Goal: Task Accomplishment & Management: Complete application form

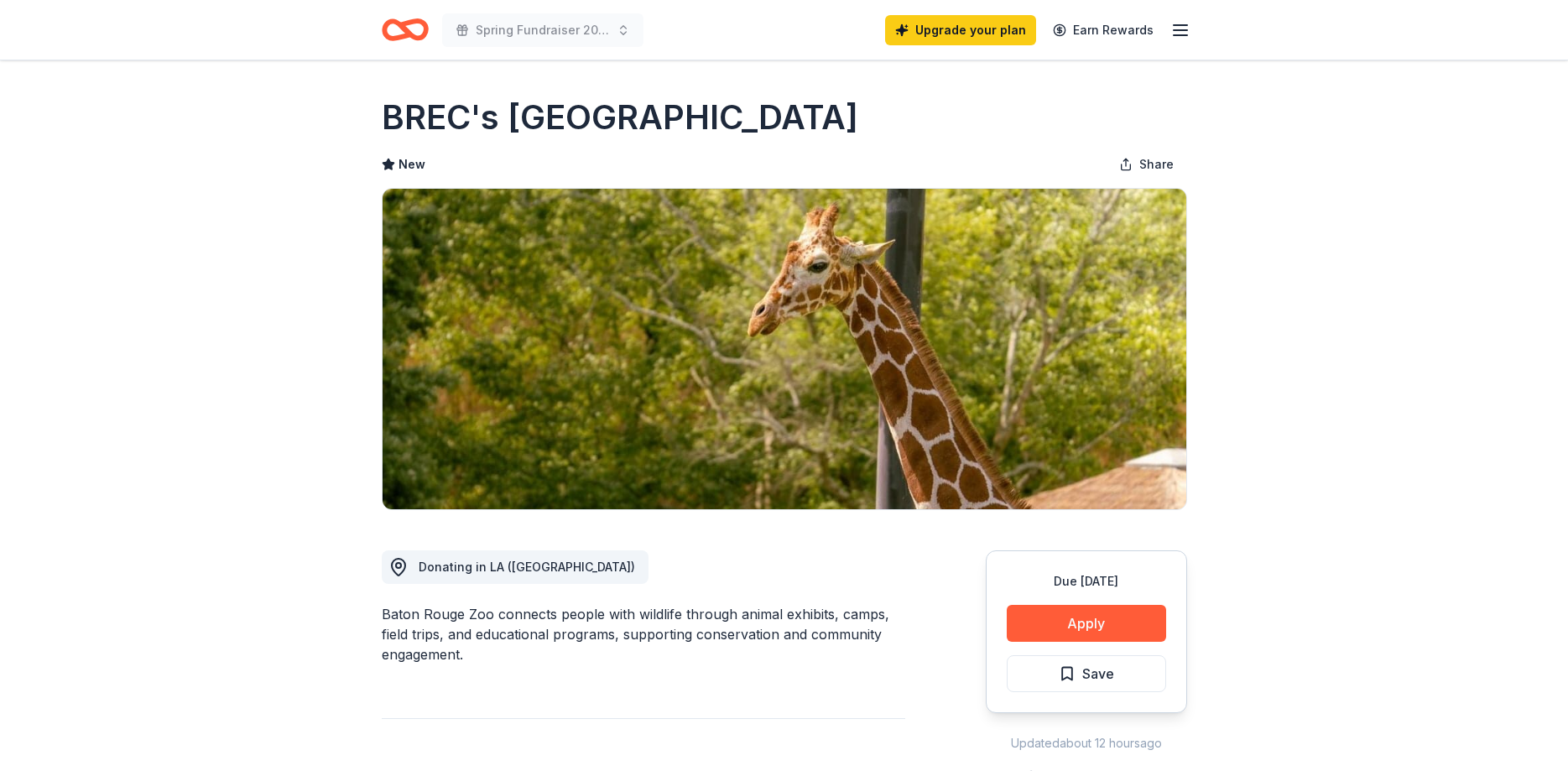
click at [402, 28] on icon "Home" at bounding box center [413, 29] width 26 height 16
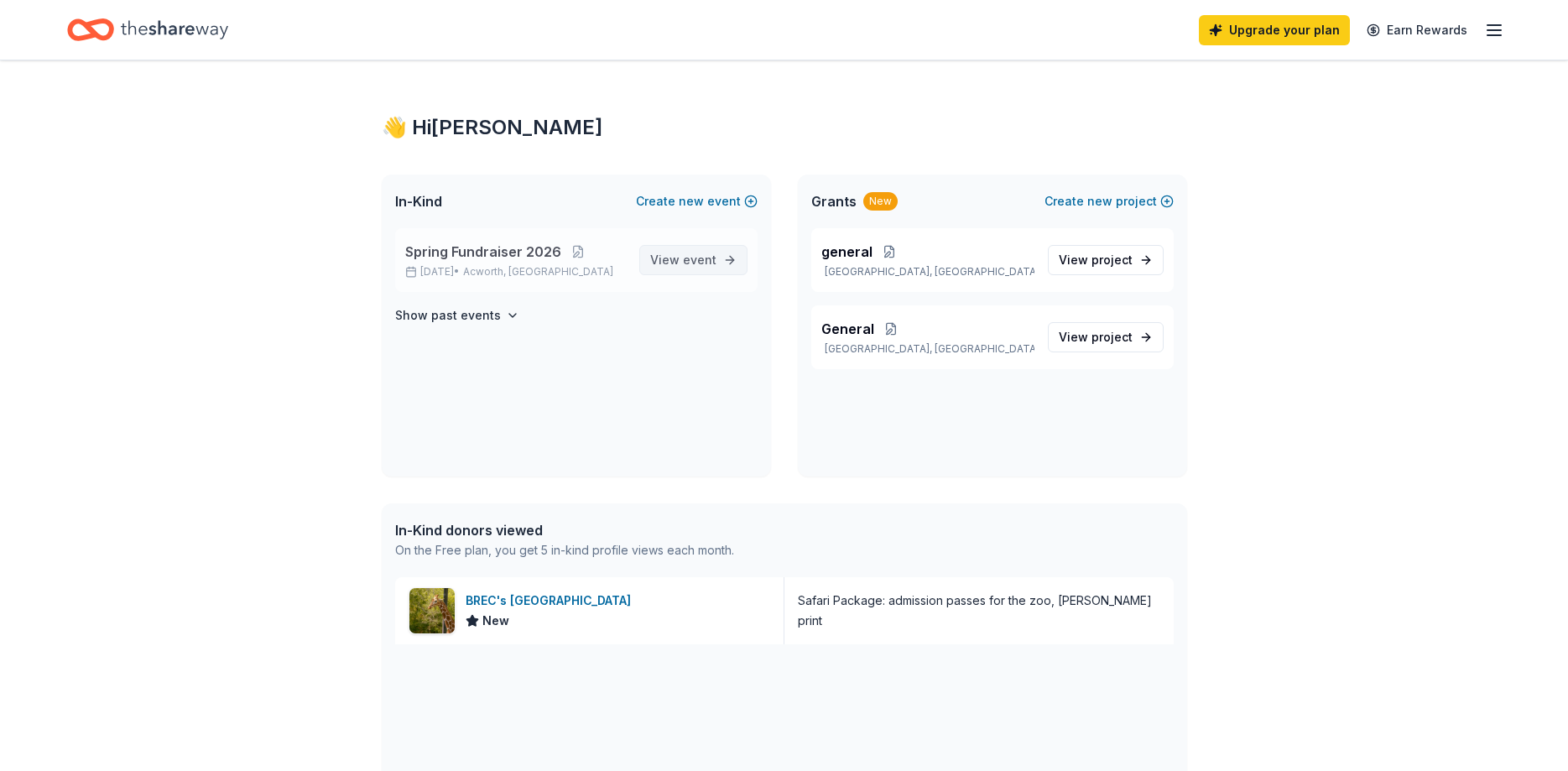
click at [680, 262] on span "View event" at bounding box center [683, 260] width 67 height 20
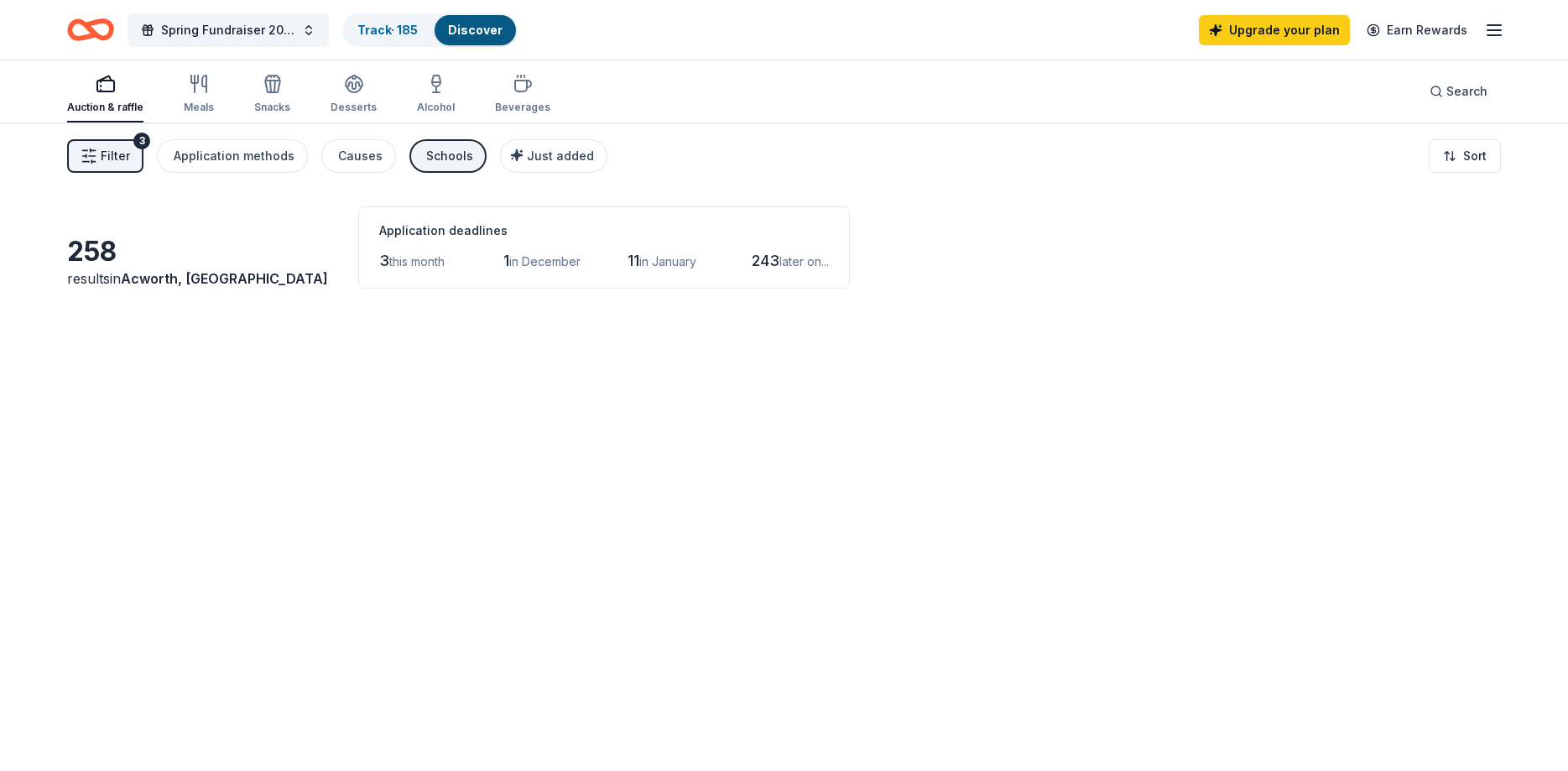
click at [125, 154] on span "Filter" at bounding box center [115, 156] width 29 height 20
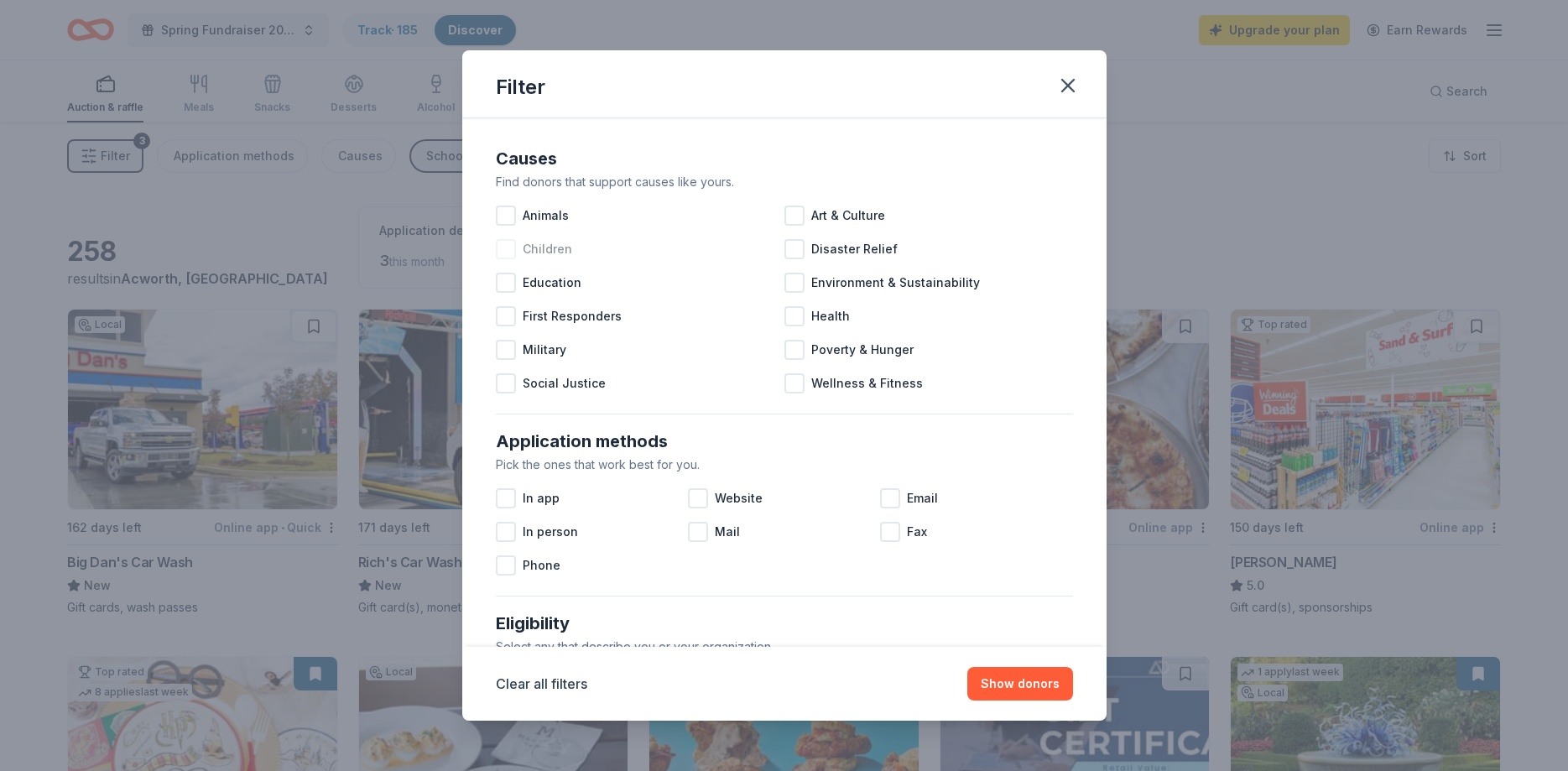
click at [501, 251] on div at bounding box center [506, 249] width 20 height 20
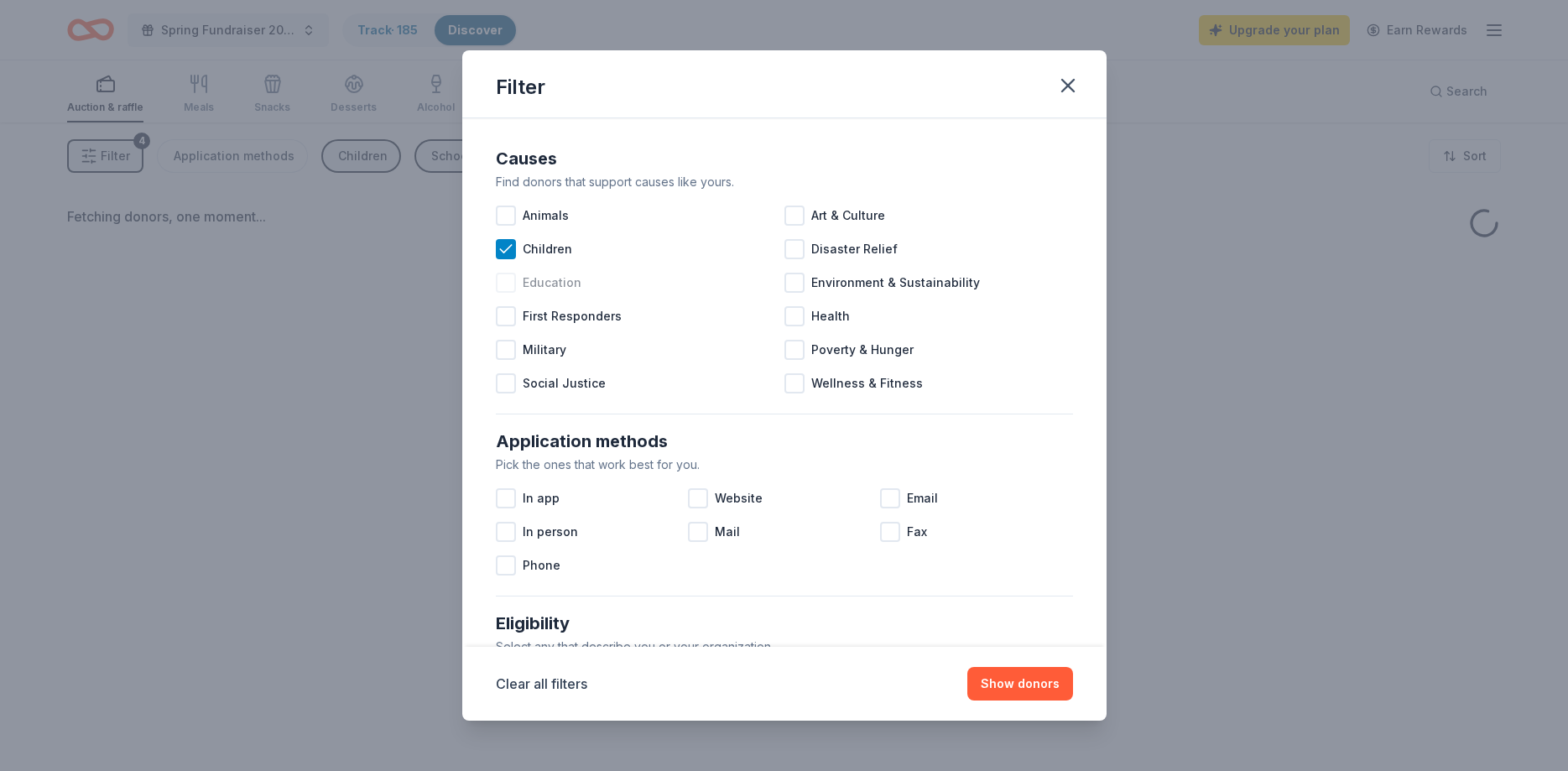
click at [504, 287] on div at bounding box center [506, 283] width 20 height 20
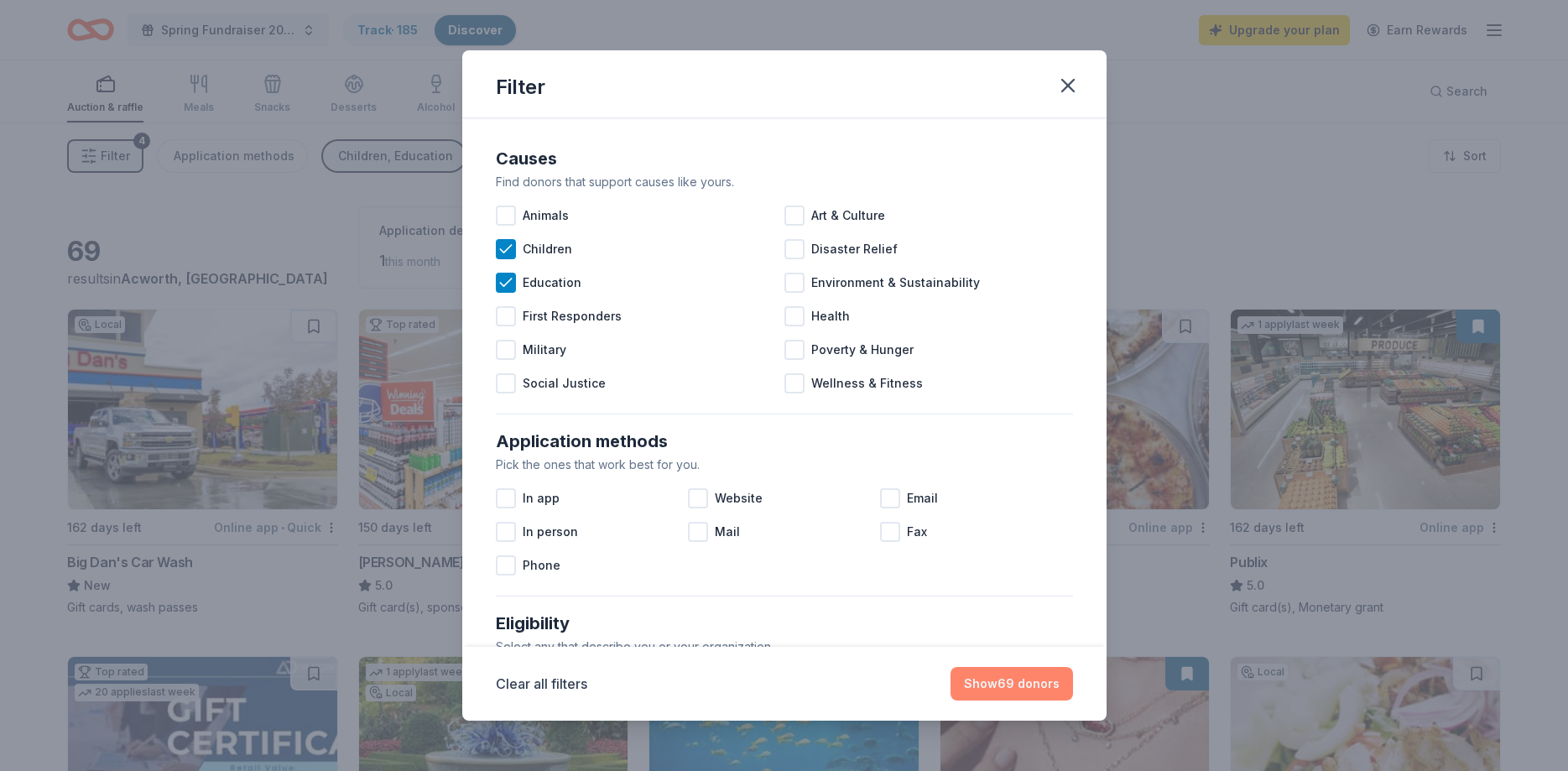
click at [1009, 683] on button "Show 69 donors" at bounding box center [1011, 683] width 122 height 34
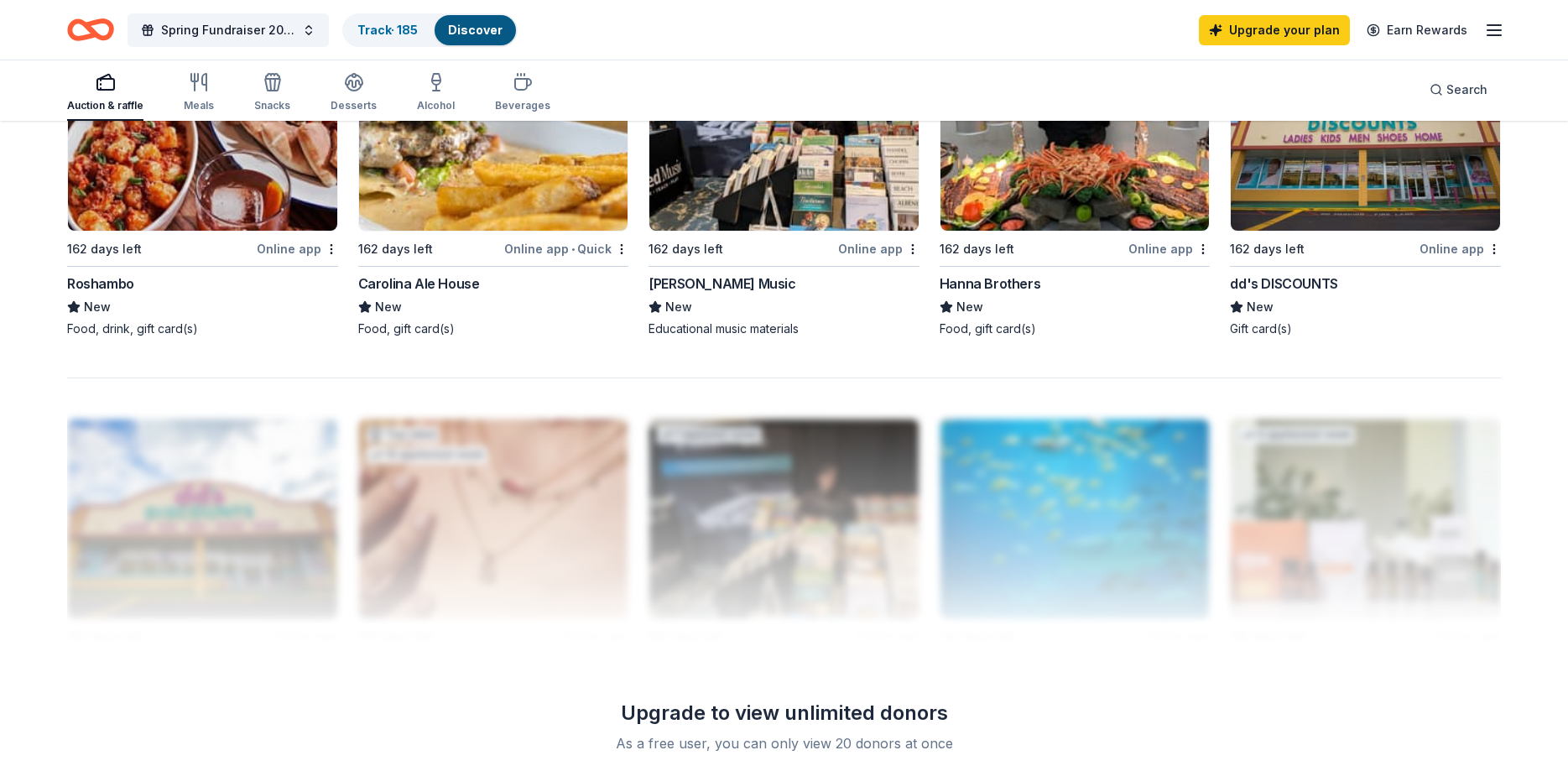
scroll to position [1198, 0]
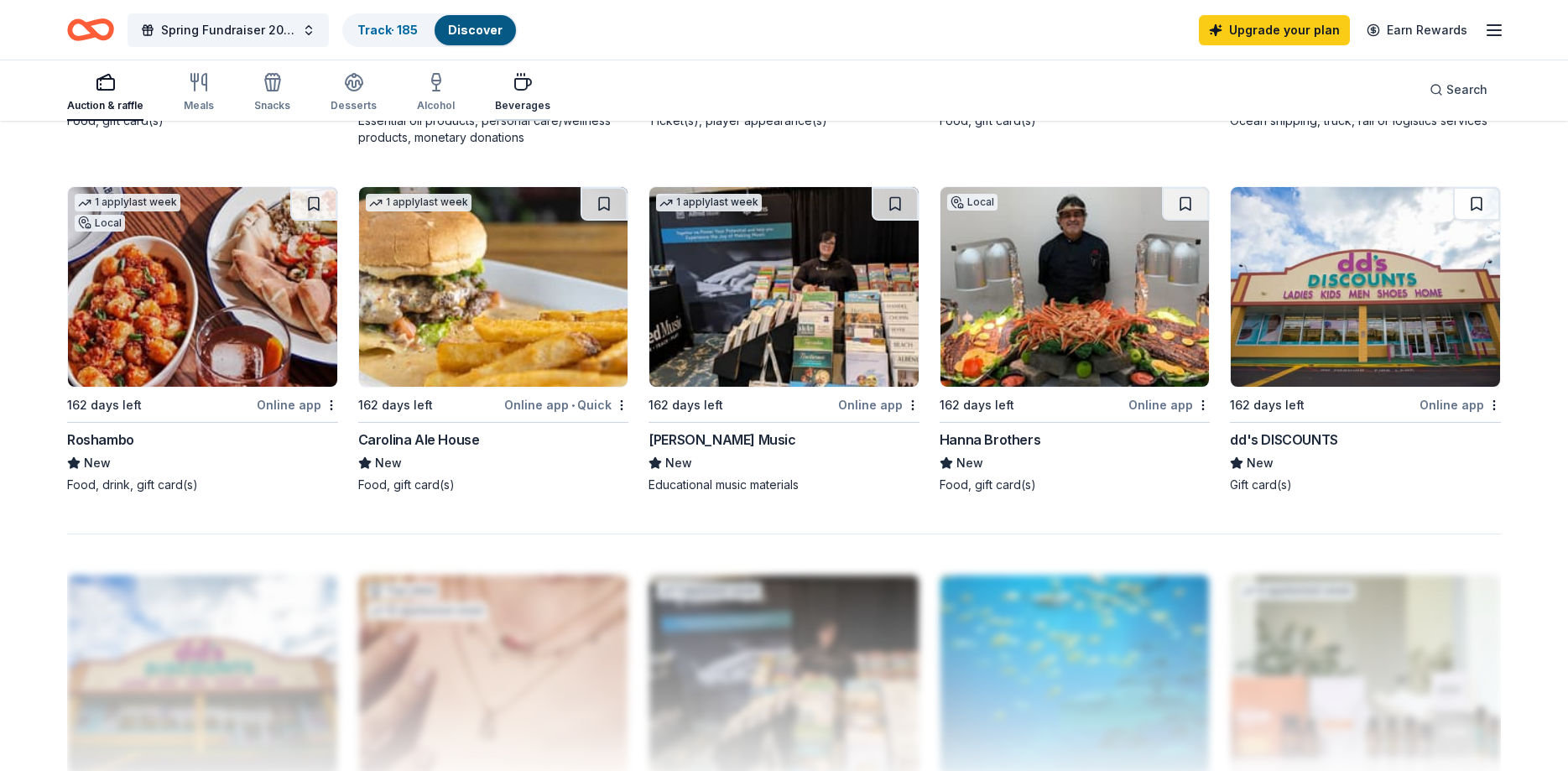
click at [517, 89] on icon "button" at bounding box center [522, 84] width 16 height 11
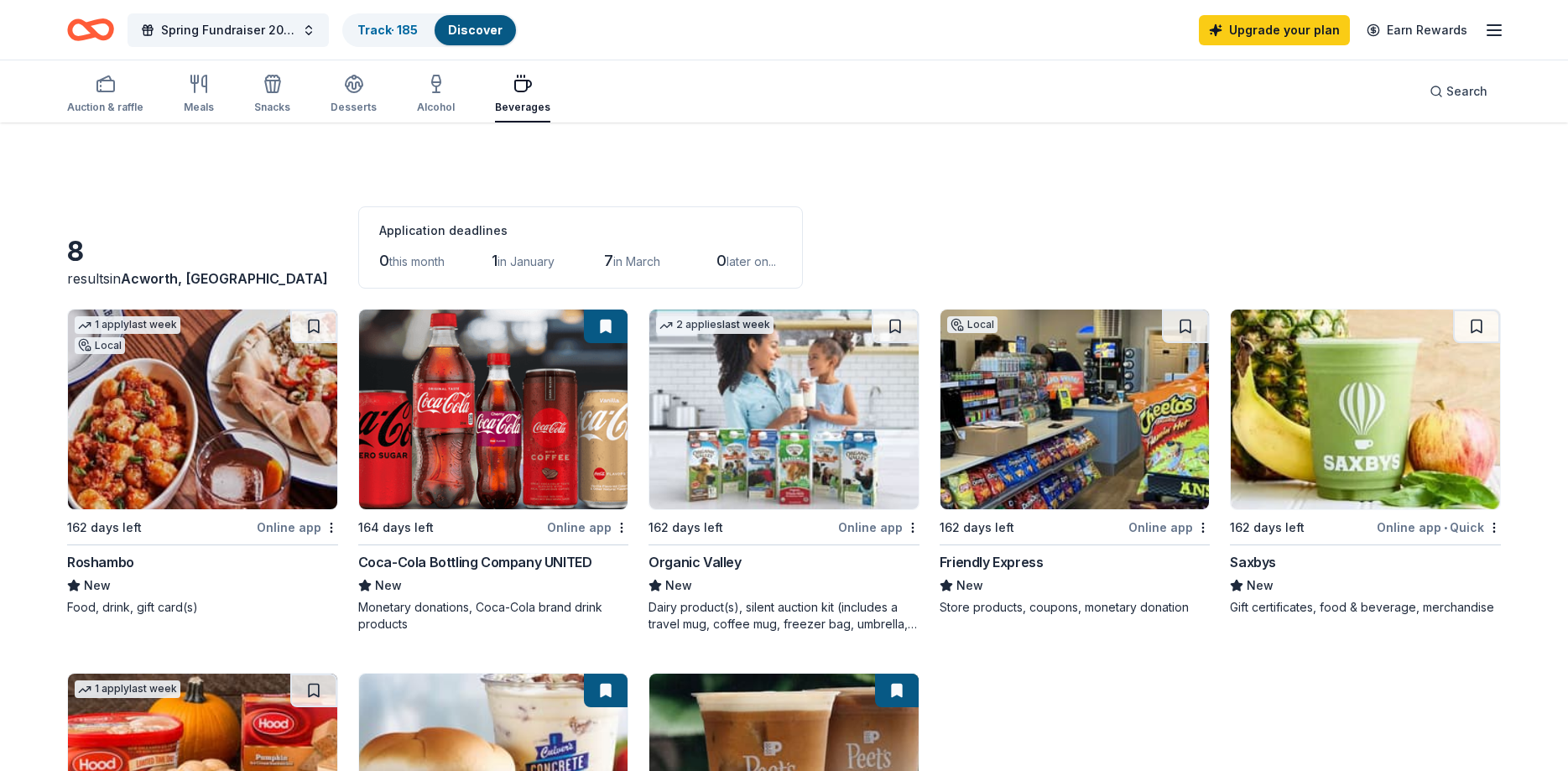
scroll to position [342, 0]
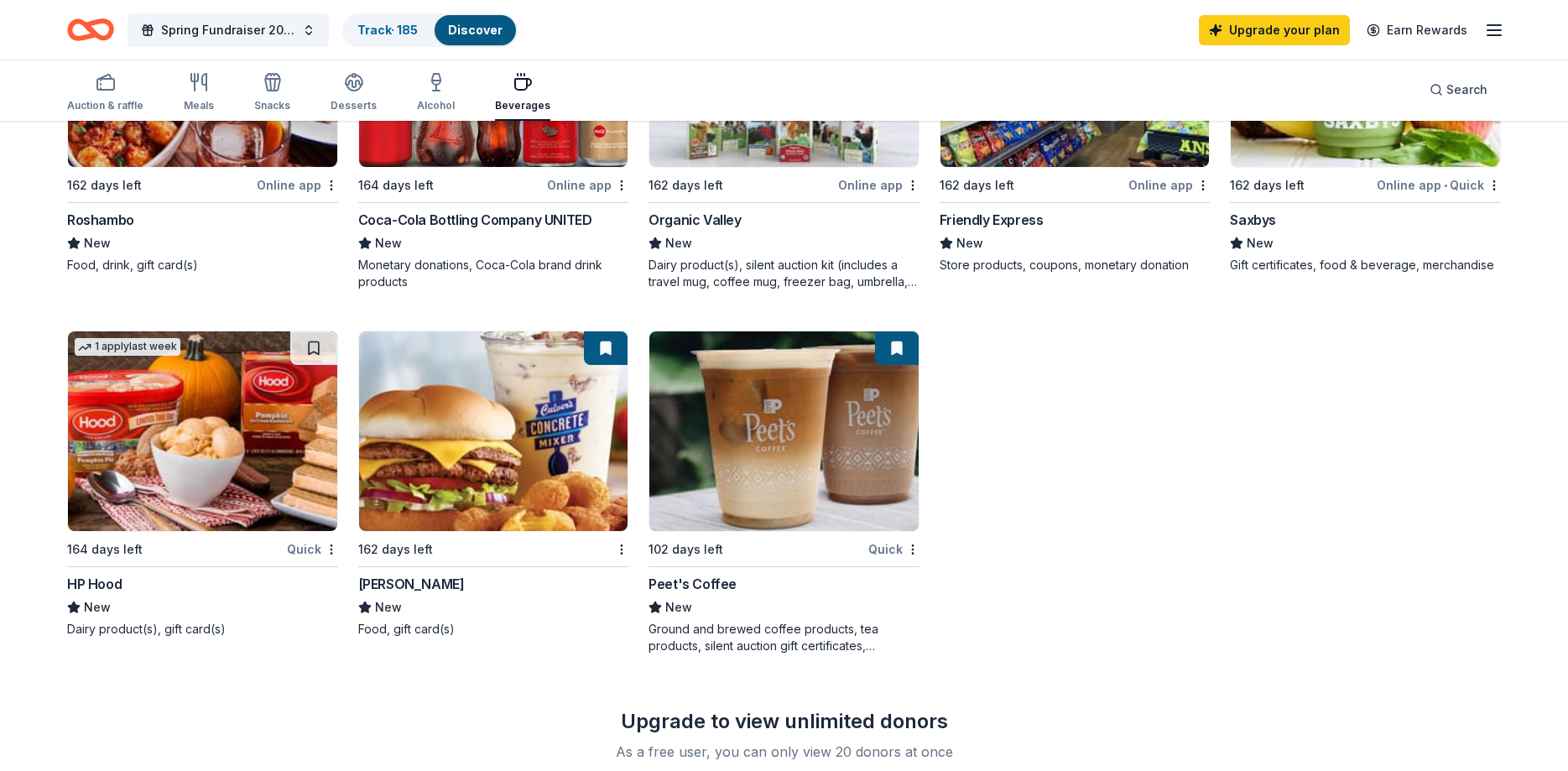
click at [462, 544] on div "162 days left" at bounding box center [484, 548] width 251 height 21
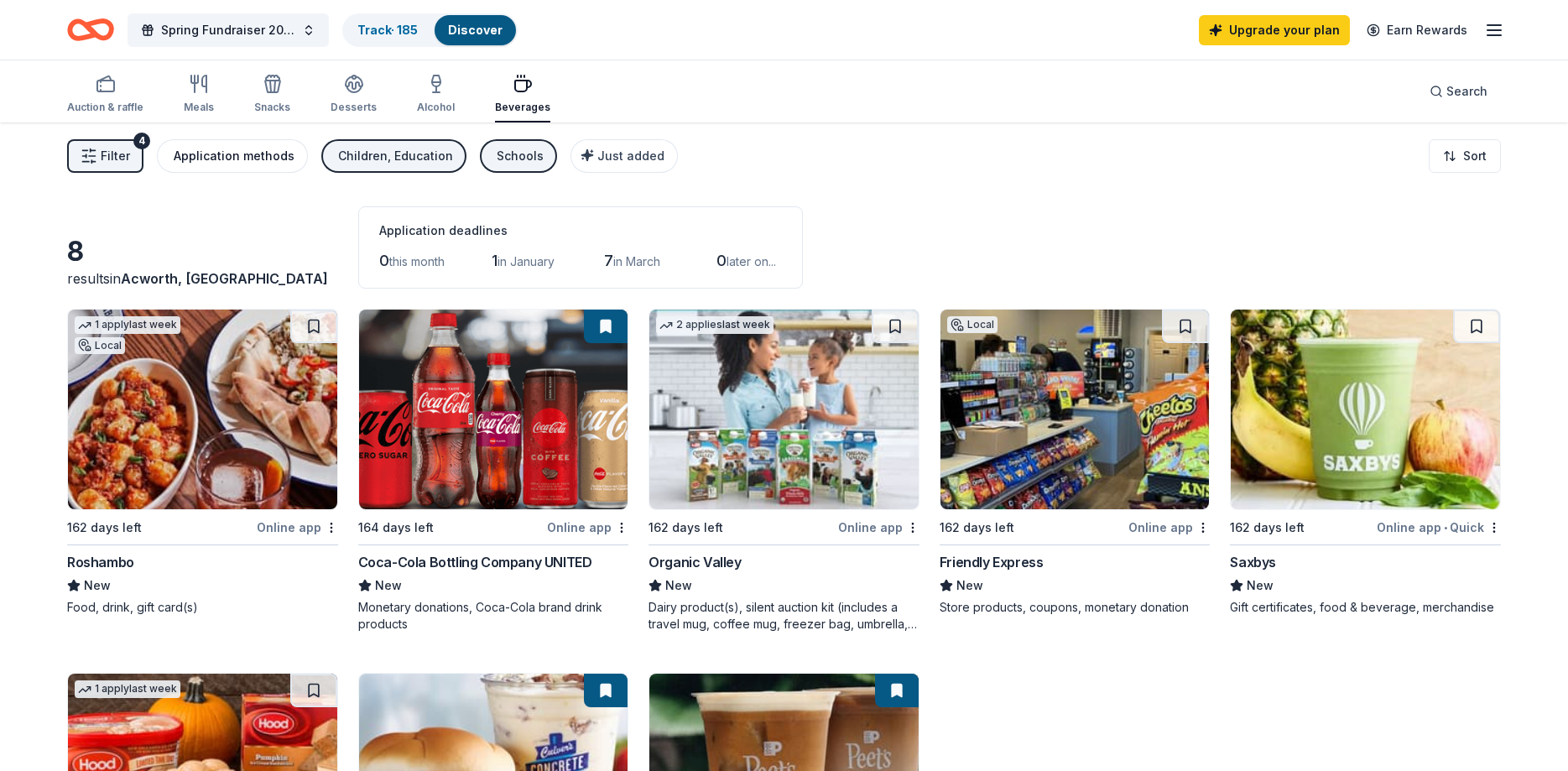
click at [246, 151] on div "Application methods" at bounding box center [234, 156] width 120 height 20
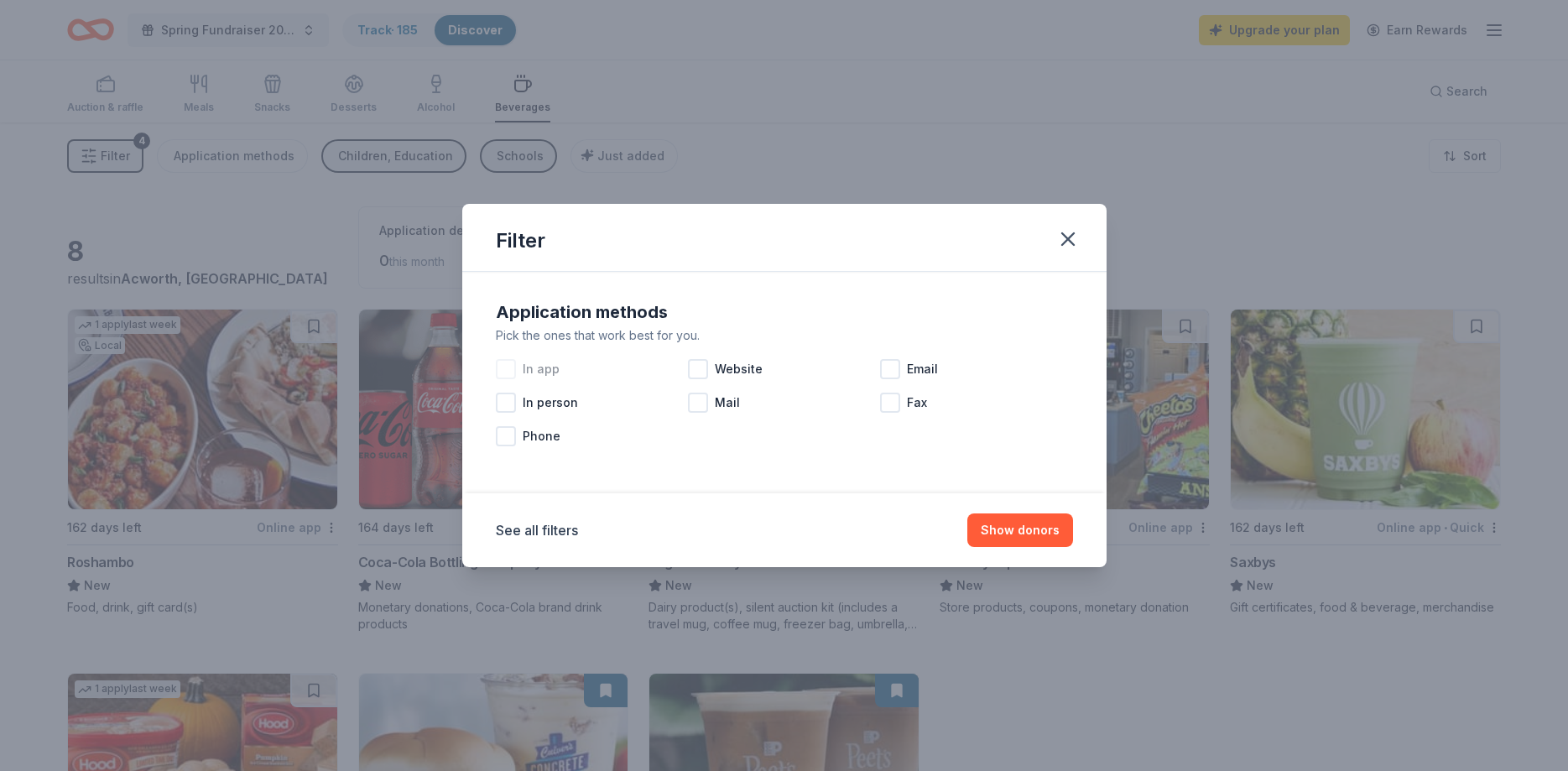
click at [511, 369] on div at bounding box center [506, 369] width 20 height 20
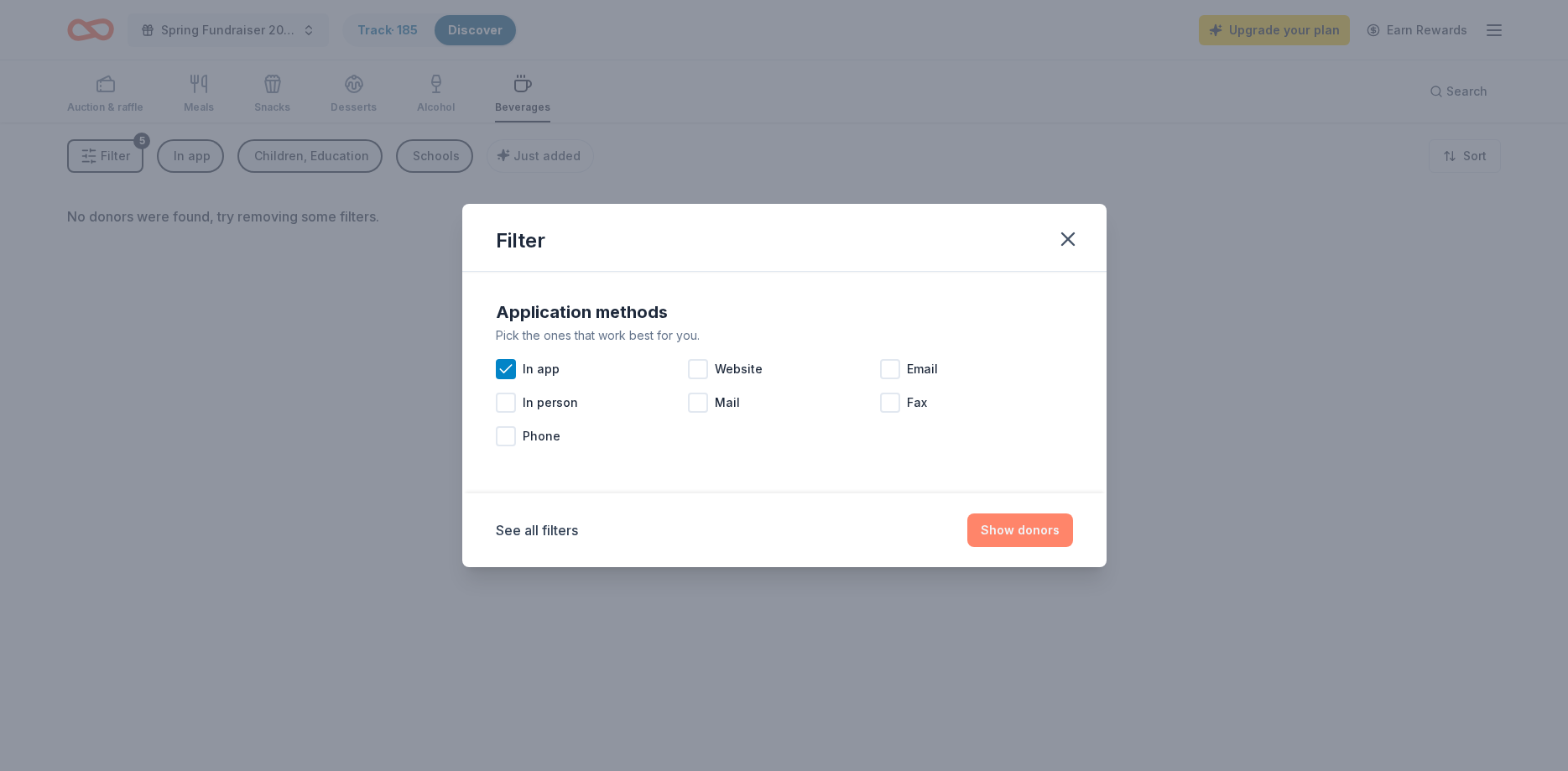
click at [1023, 525] on button "Show donors" at bounding box center [1020, 530] width 106 height 34
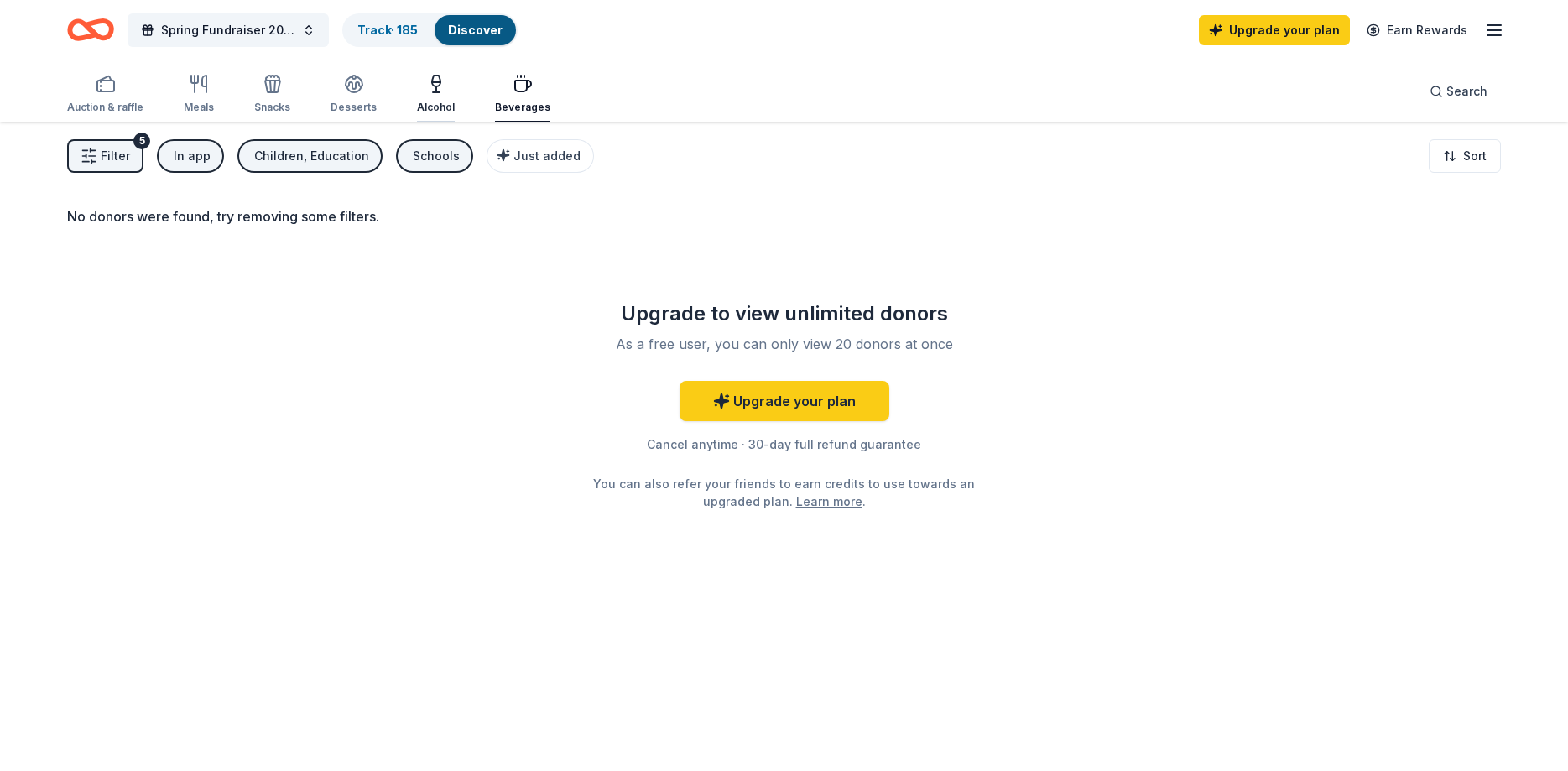
click at [425, 95] on div "Alcohol" at bounding box center [435, 94] width 37 height 40
click at [347, 95] on div "Desserts" at bounding box center [353, 94] width 47 height 40
click at [260, 95] on div "Snacks" at bounding box center [273, 94] width 37 height 40
click at [192, 96] on div "Meals" at bounding box center [198, 94] width 30 height 40
click at [105, 98] on div "Auction & raffle" at bounding box center [106, 94] width 77 height 40
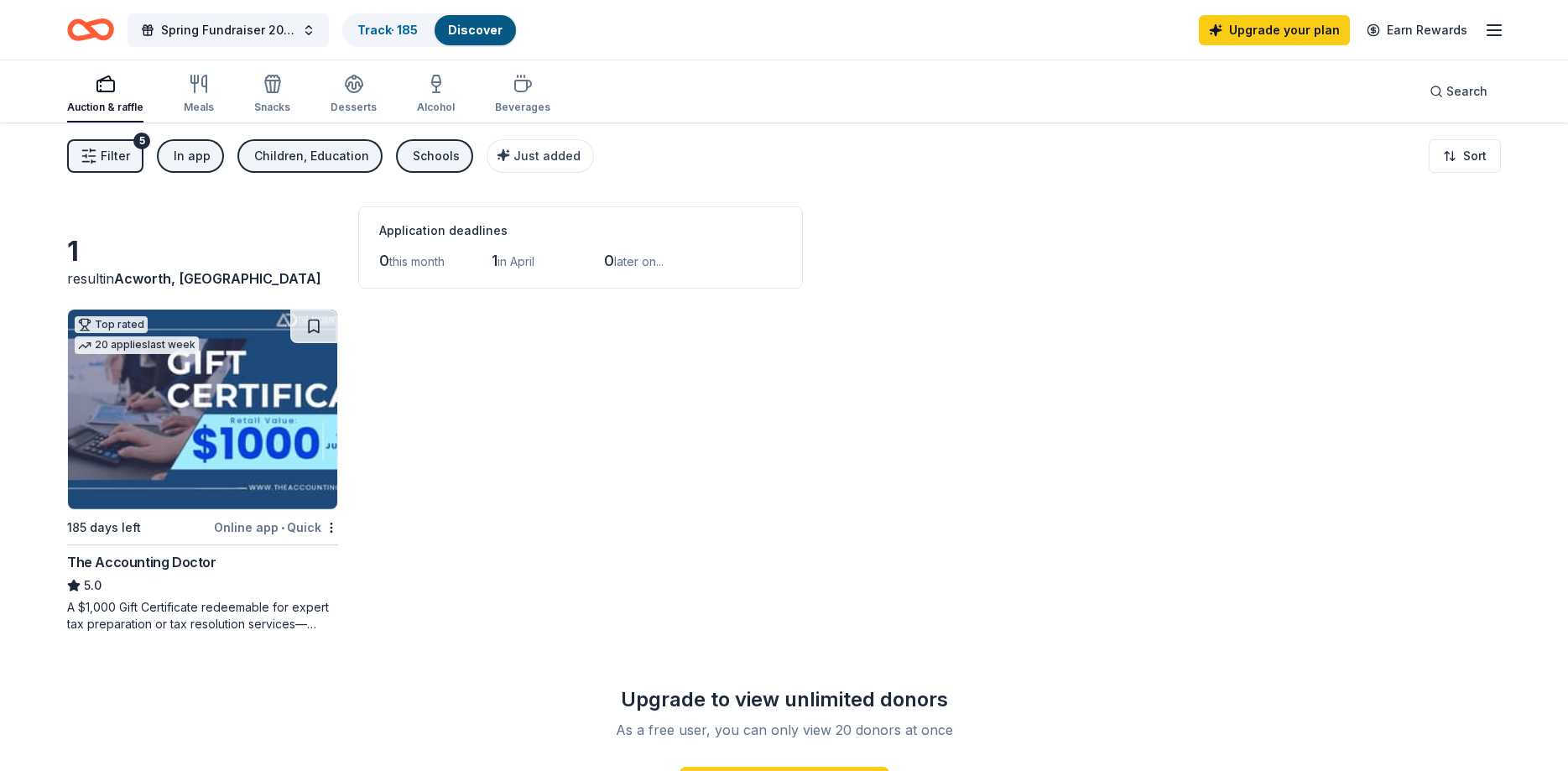
click at [269, 464] on img at bounding box center [202, 409] width 269 height 200
click at [177, 158] on div "In app" at bounding box center [192, 156] width 37 height 20
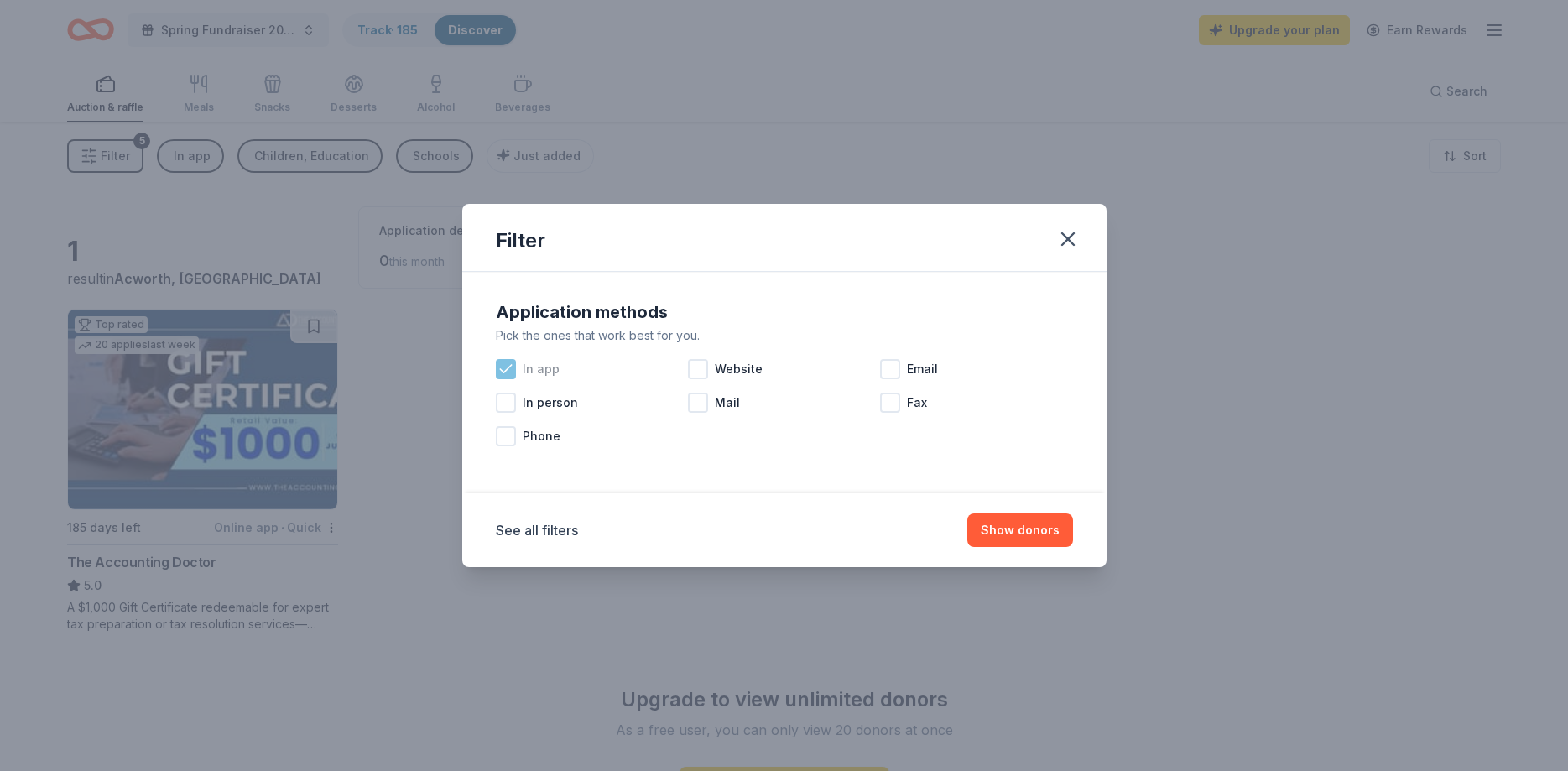
click at [501, 367] on icon at bounding box center [506, 369] width 16 height 16
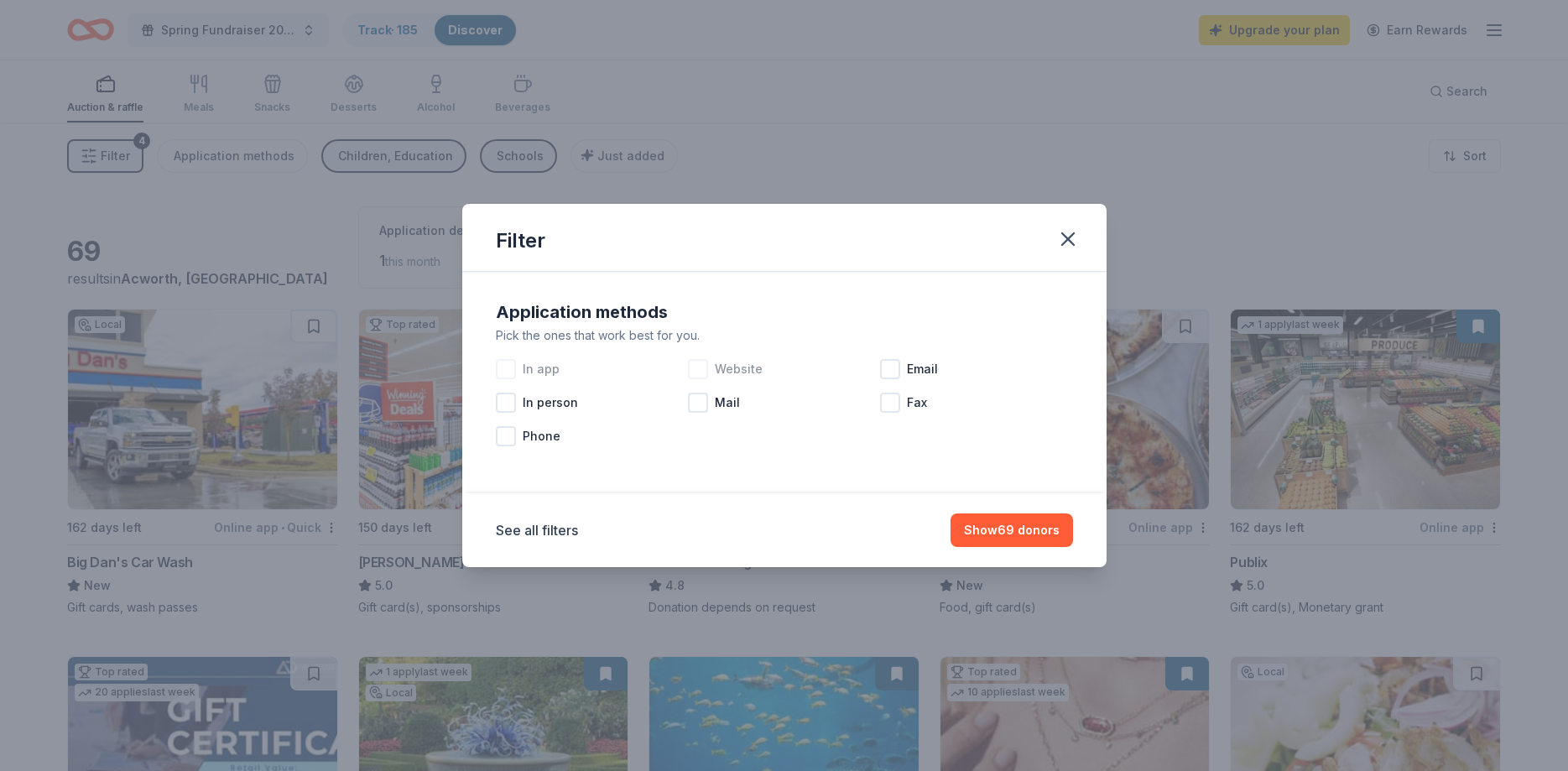
click at [701, 373] on div at bounding box center [698, 369] width 20 height 20
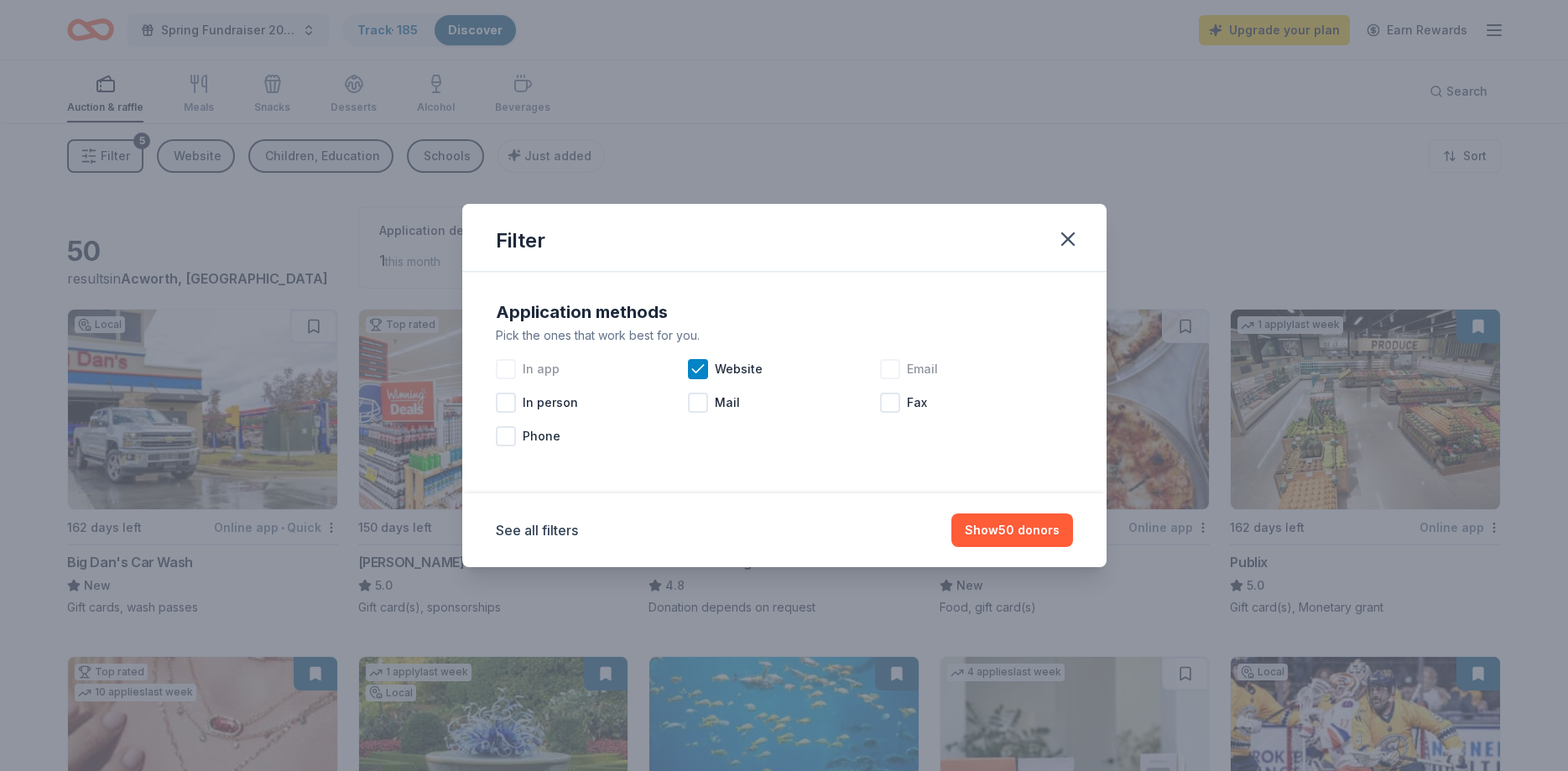
click at [895, 363] on div at bounding box center [890, 369] width 20 height 20
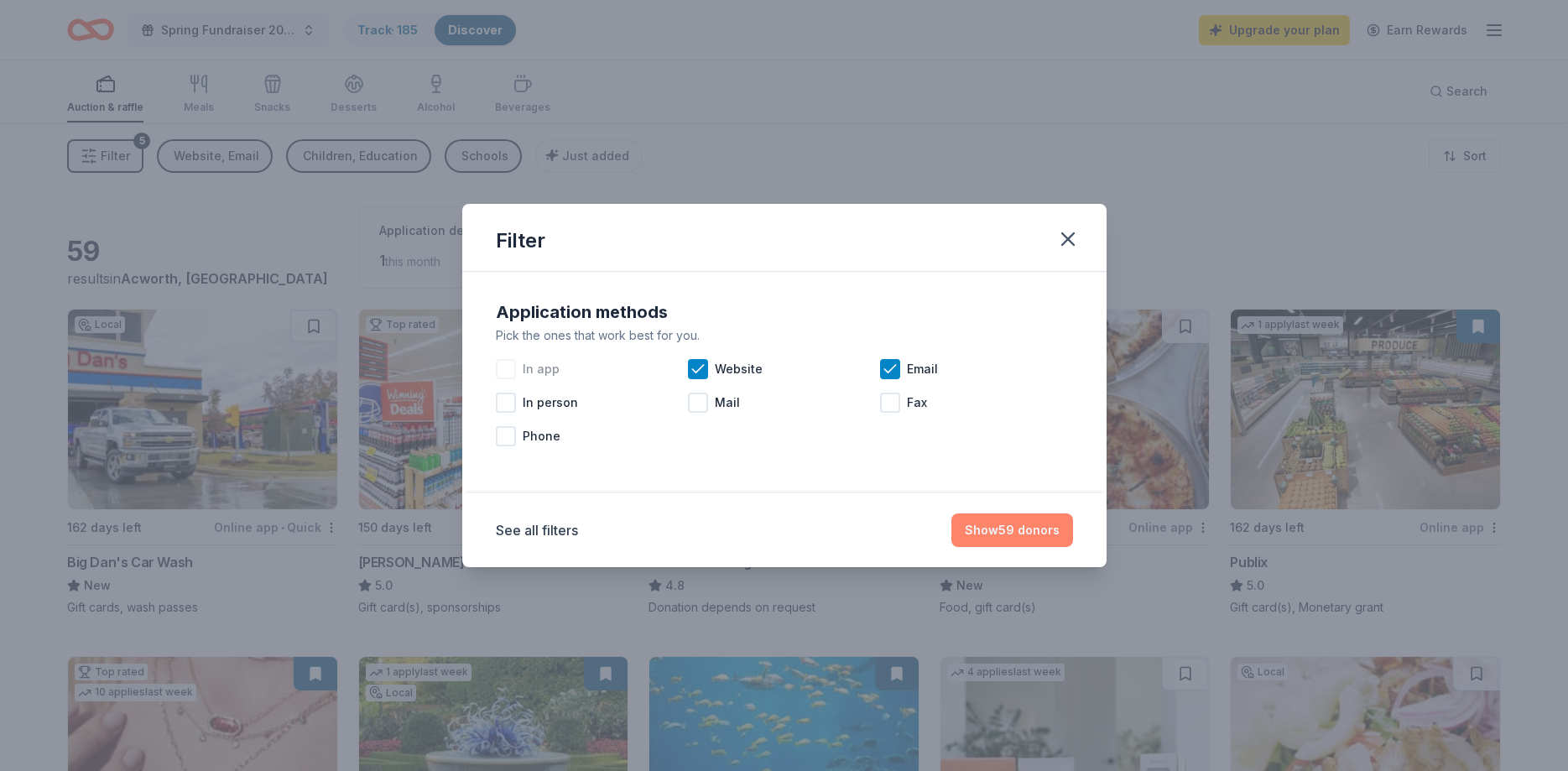
click at [1037, 535] on button "Show 59 donors" at bounding box center [1011, 530] width 121 height 34
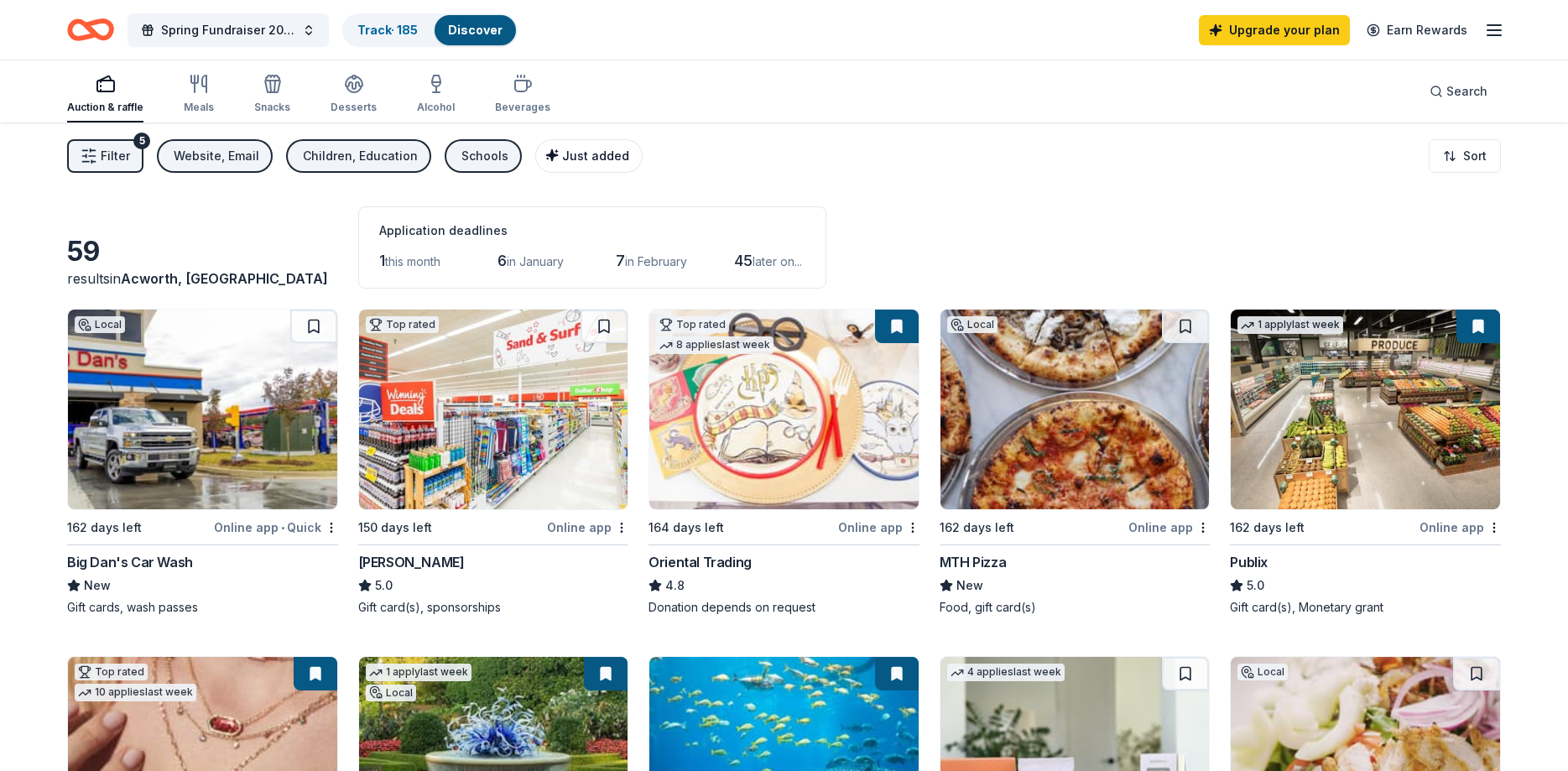
click at [587, 145] on button "Just added" at bounding box center [589, 156] width 108 height 34
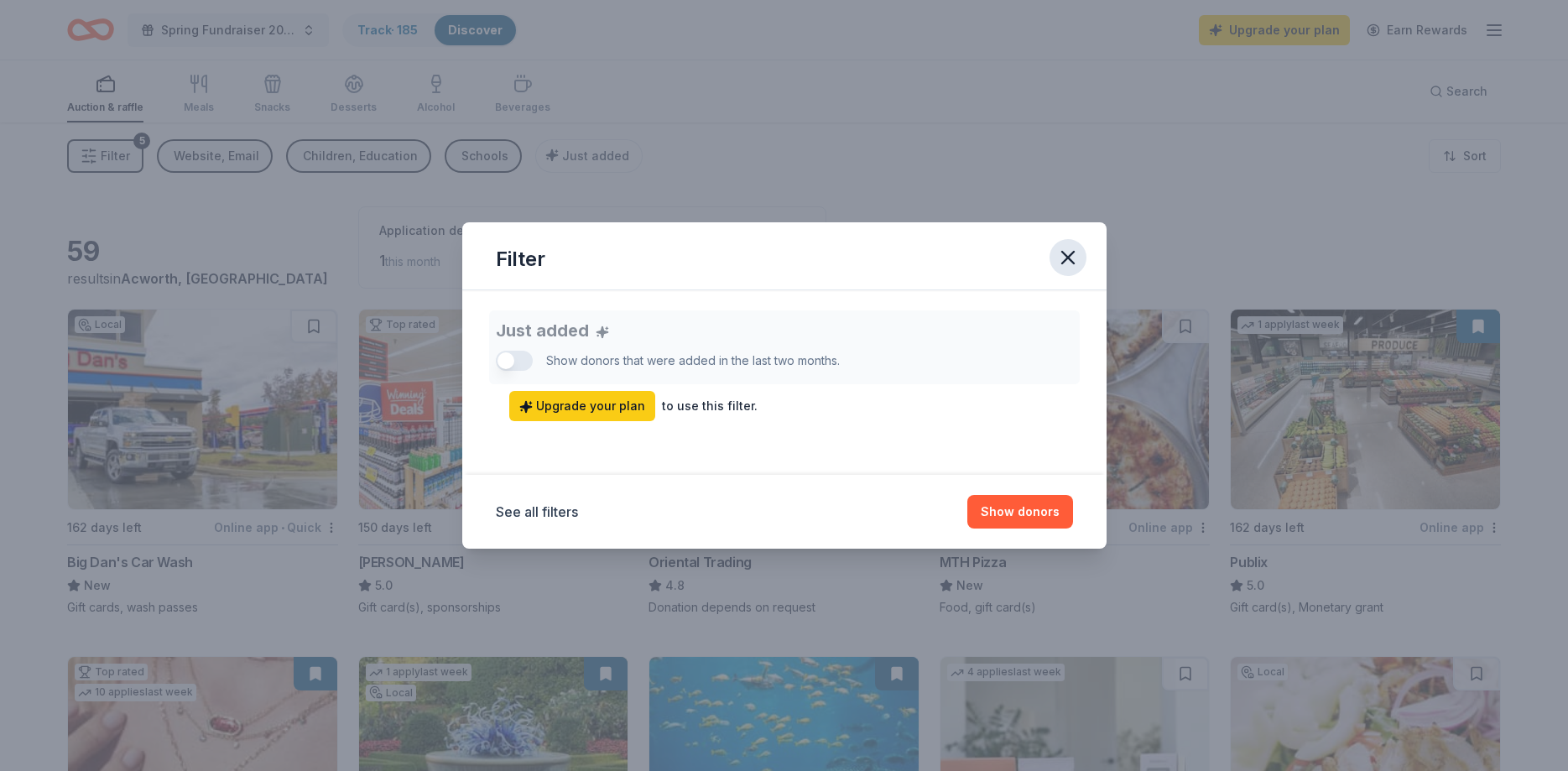
click at [1069, 265] on icon "button" at bounding box center [1068, 257] width 24 height 24
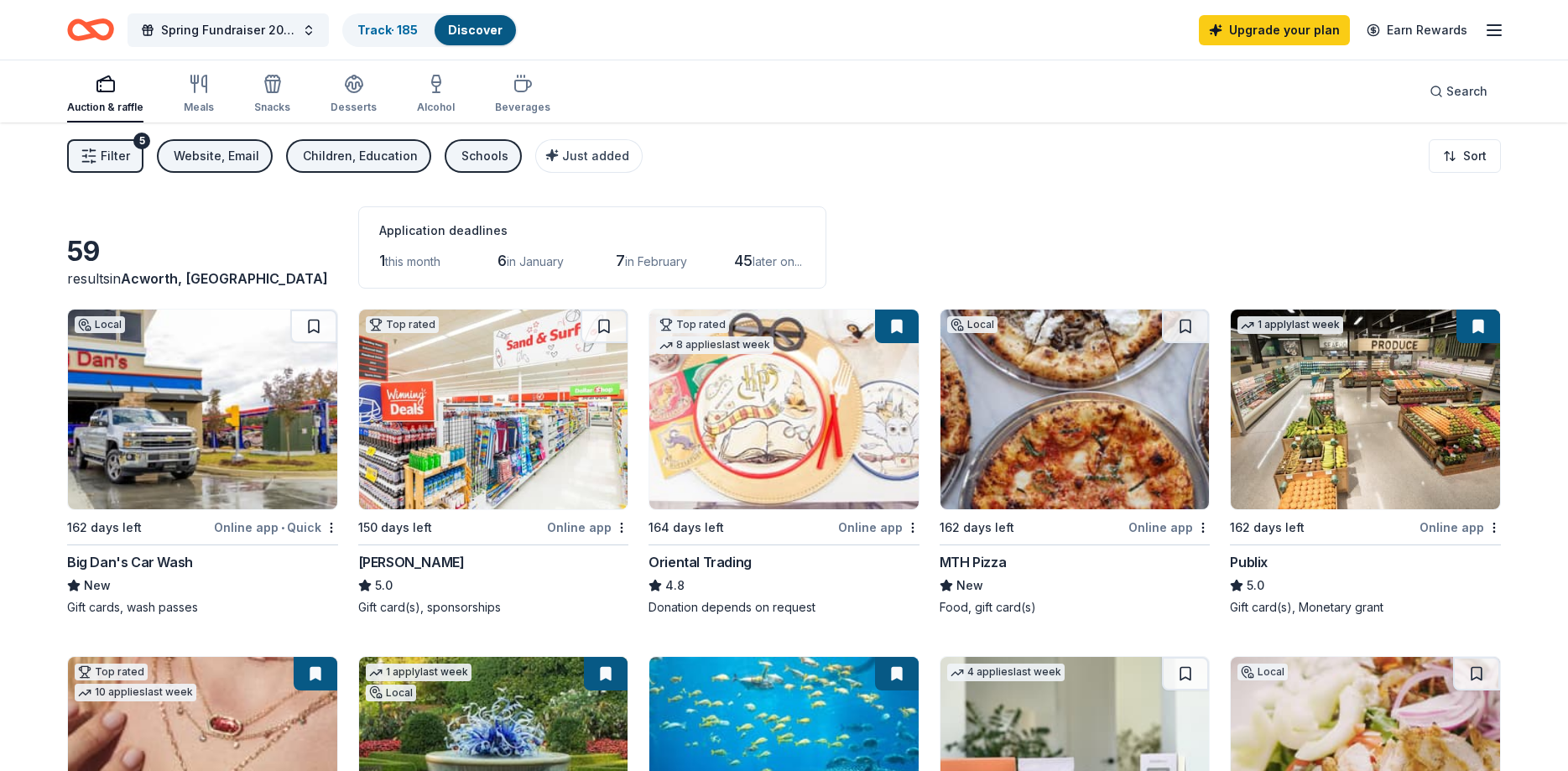
click at [114, 97] on div "Auction & raffle" at bounding box center [106, 94] width 77 height 40
click at [195, 88] on icon "button" at bounding box center [199, 84] width 20 height 20
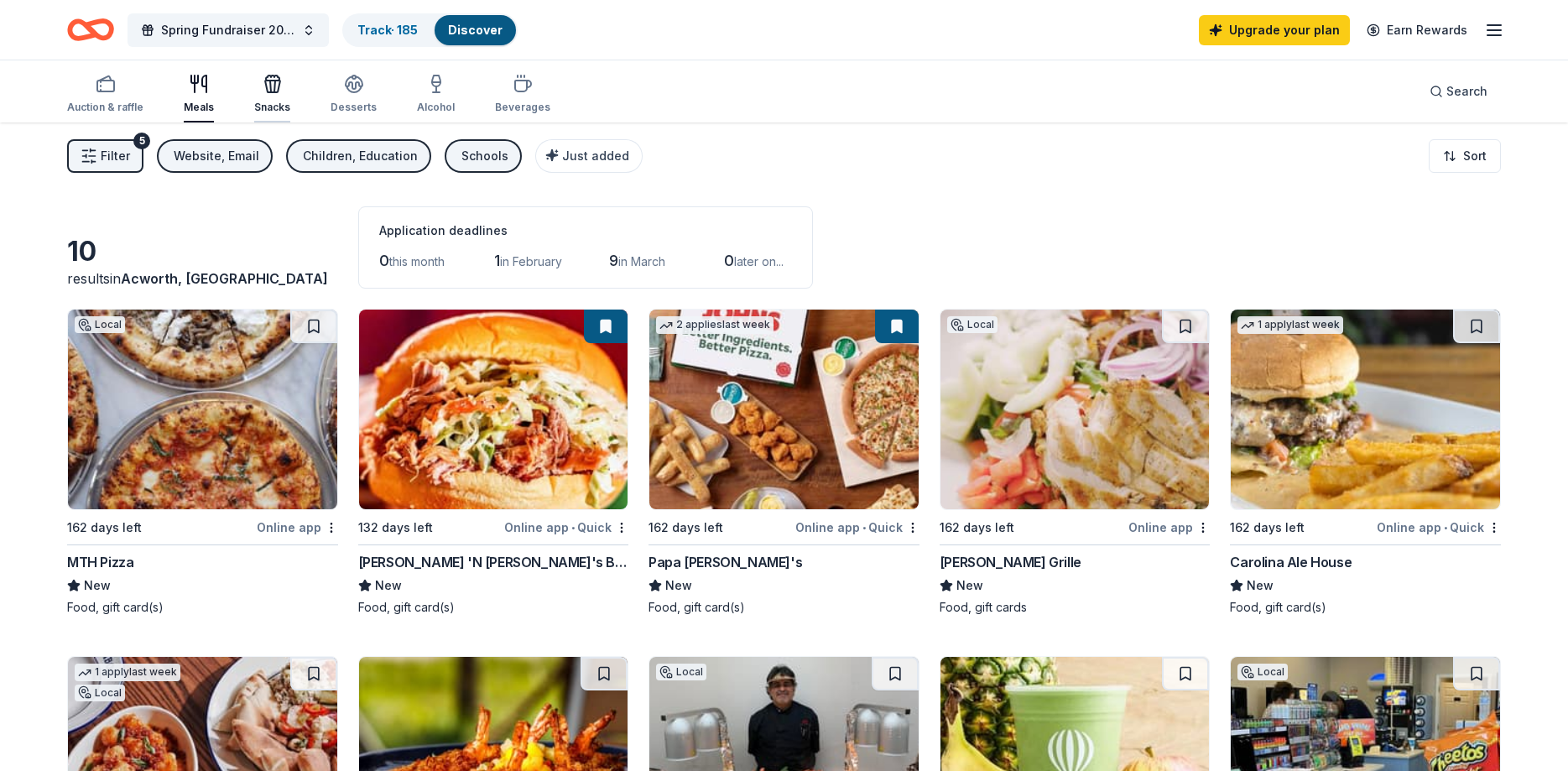
click at [276, 89] on icon "button" at bounding box center [272, 86] width 16 height 12
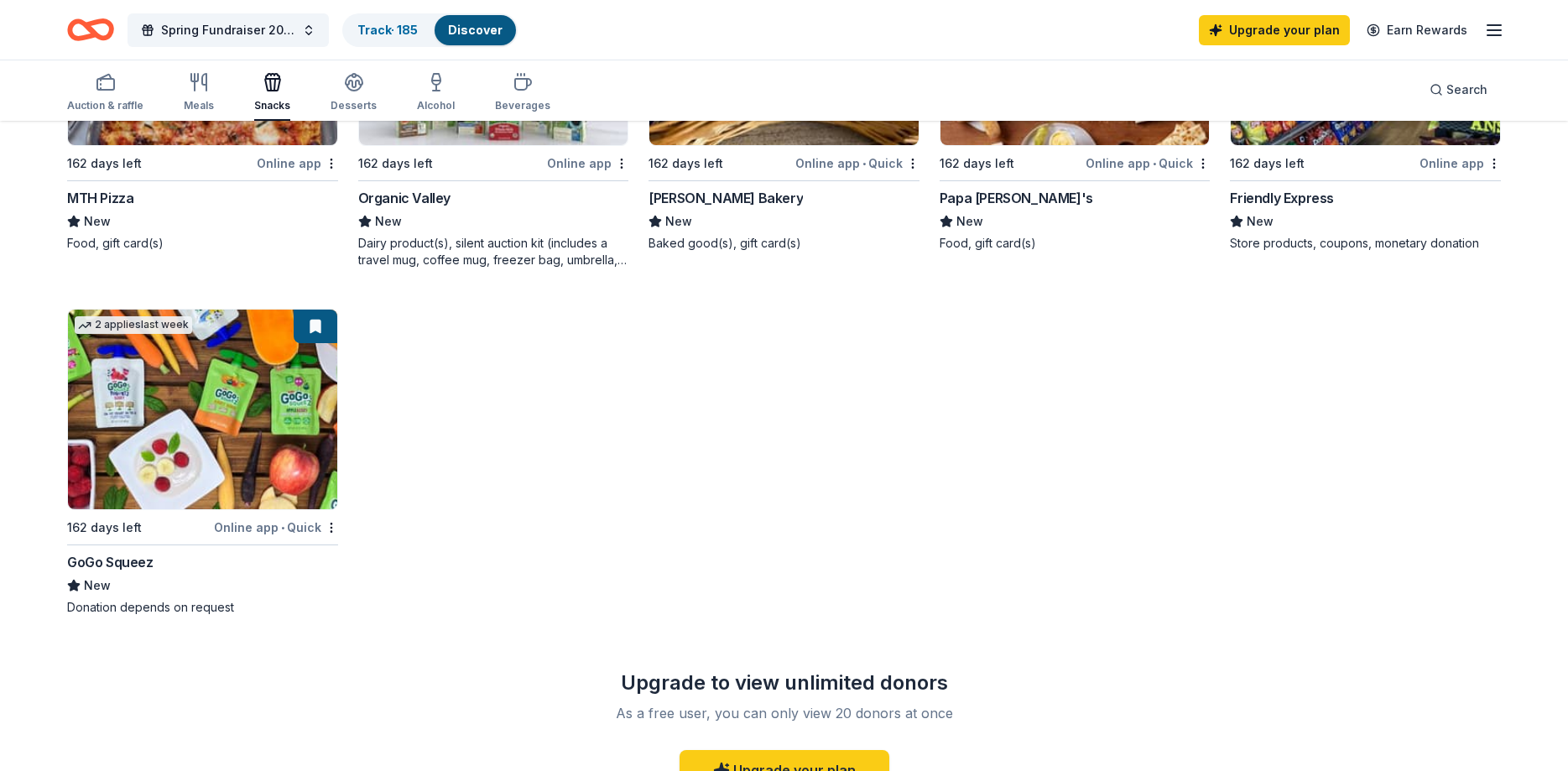
scroll to position [428, 0]
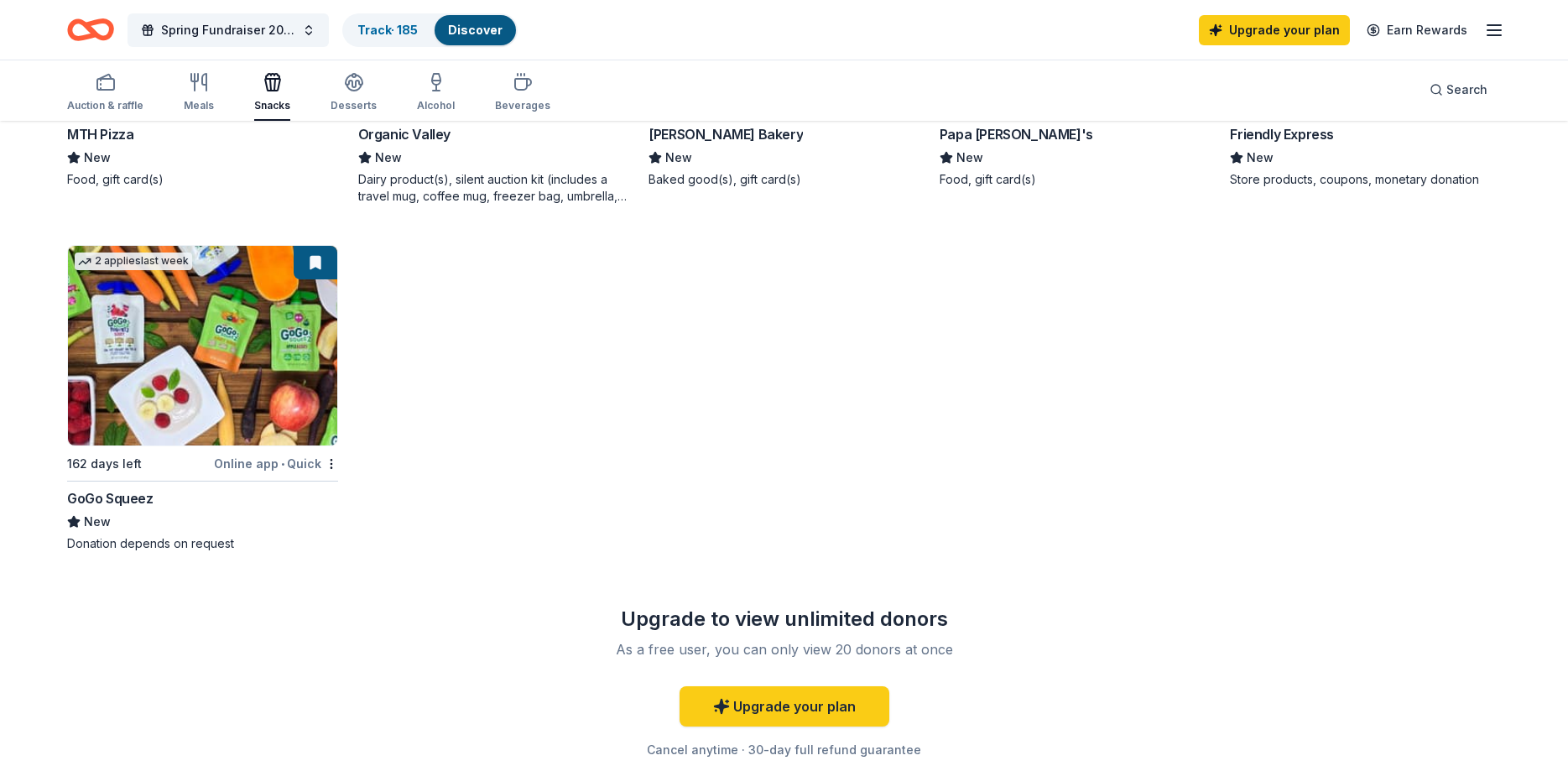
click at [200, 360] on img at bounding box center [202, 345] width 269 height 200
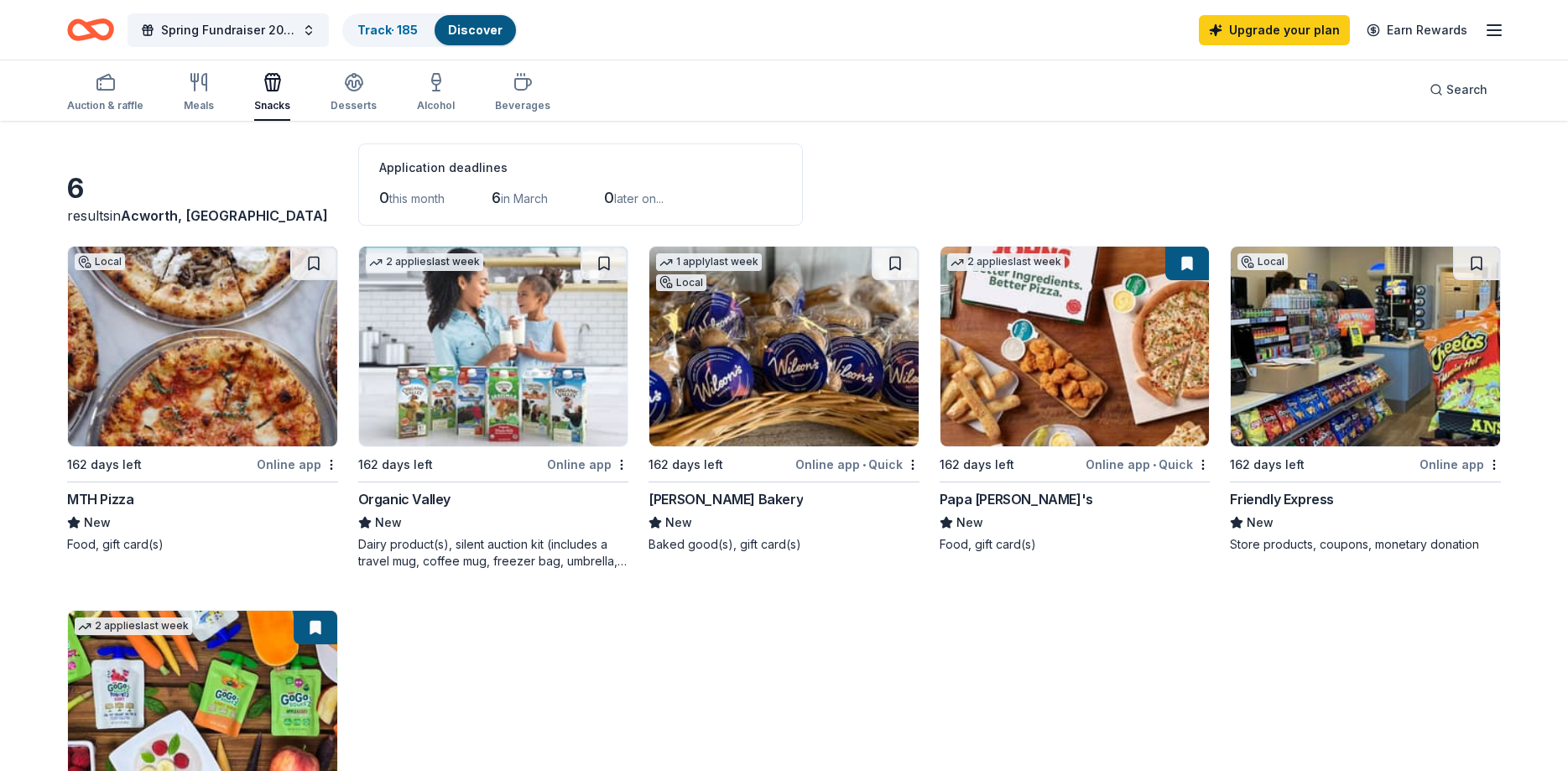
scroll to position [0, 0]
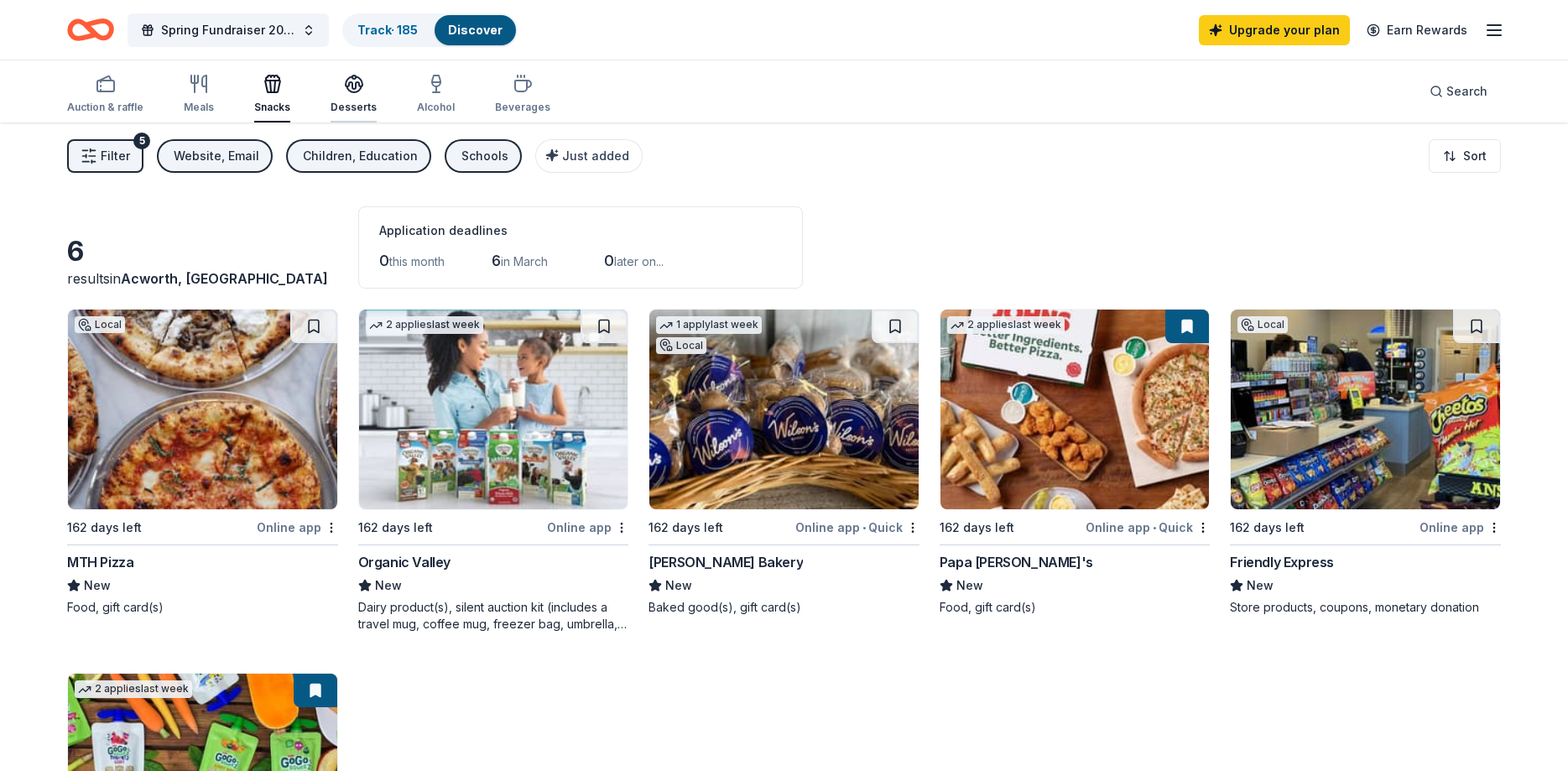
click at [347, 91] on icon "button" at bounding box center [354, 89] width 16 height 5
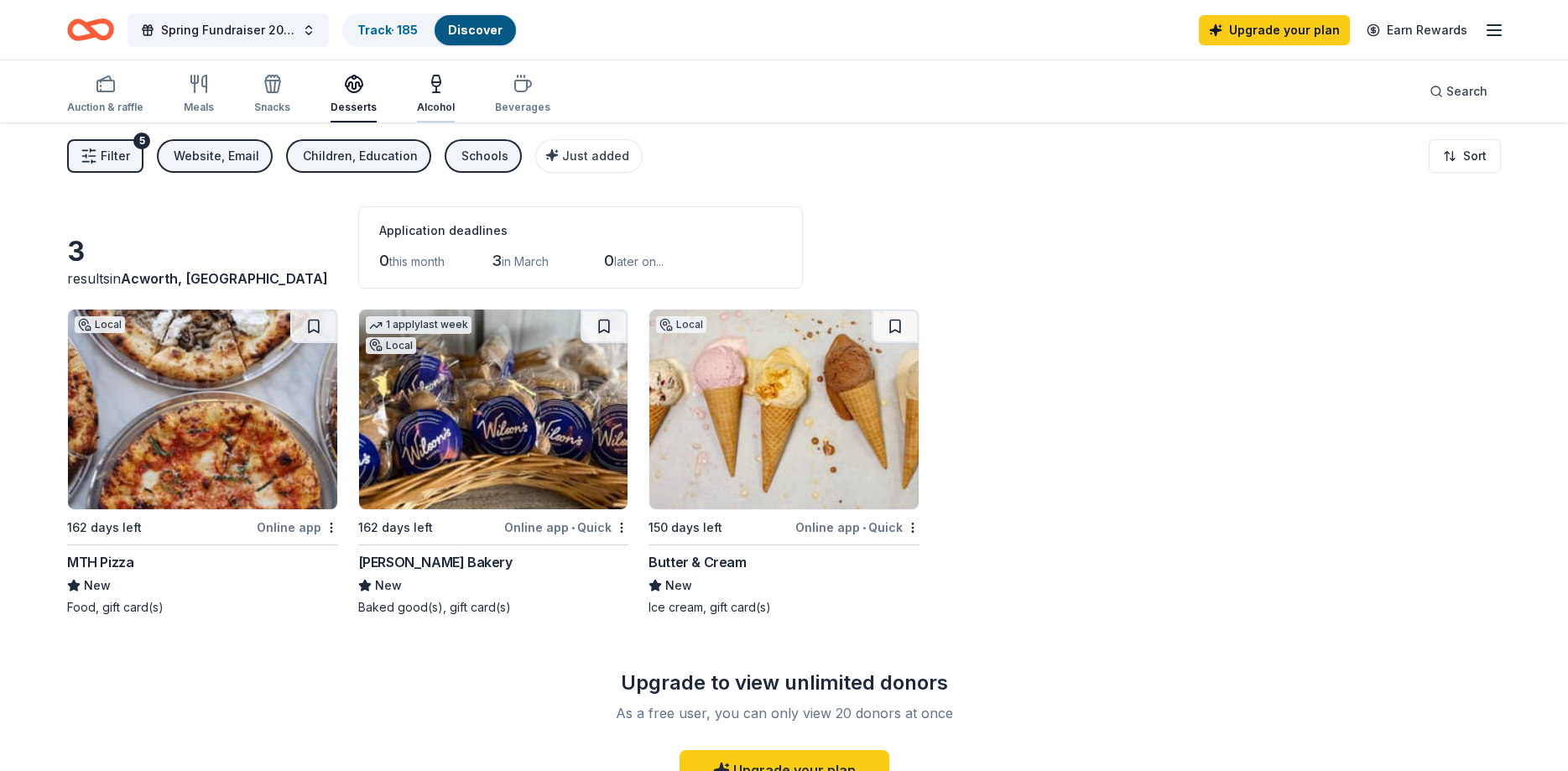
click at [426, 91] on icon "button" at bounding box center [436, 84] width 20 height 20
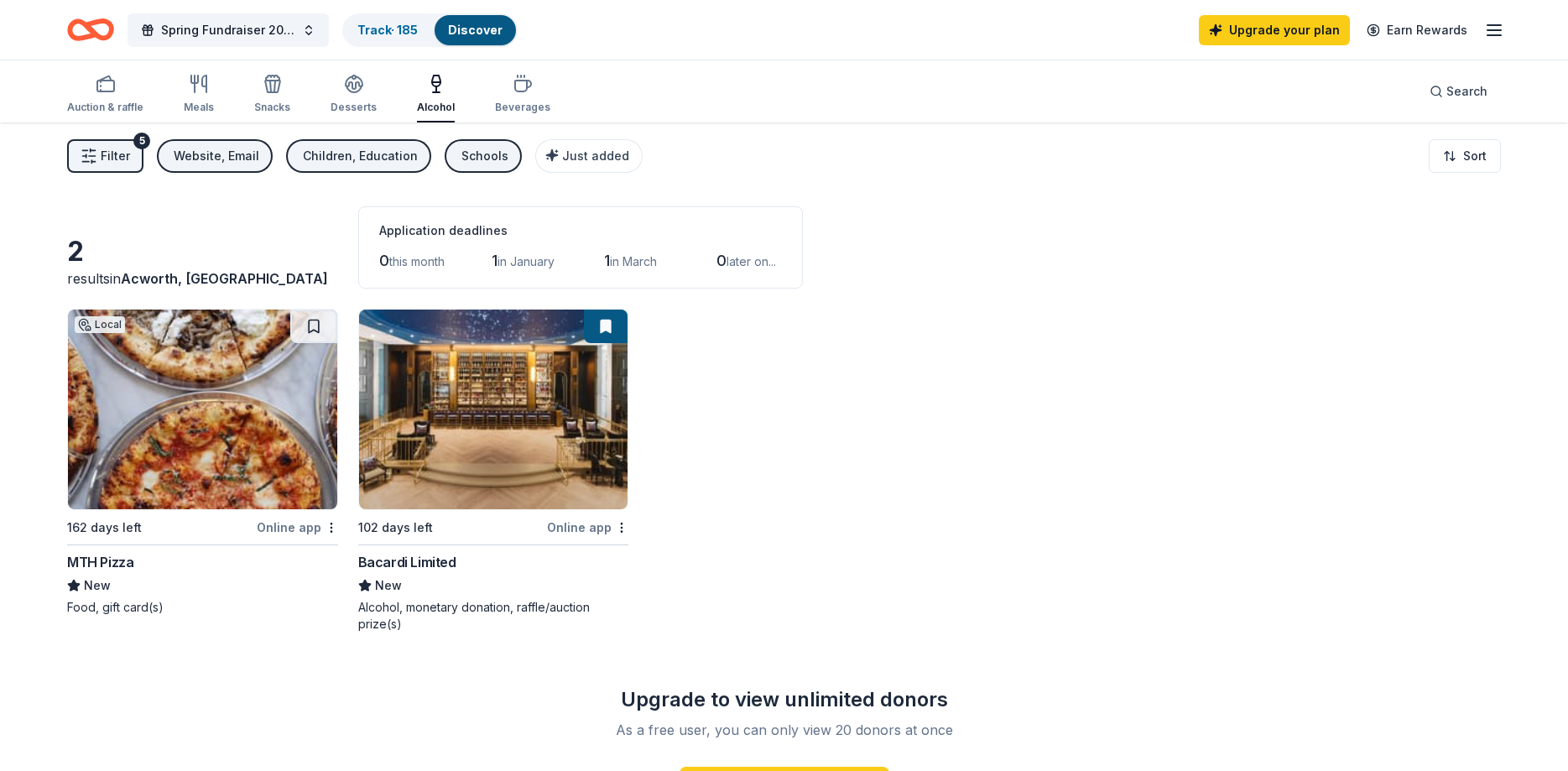
click at [497, 599] on div "Alcohol, monetary donation, raffle/auction prize(s)" at bounding box center [494, 615] width 271 height 34
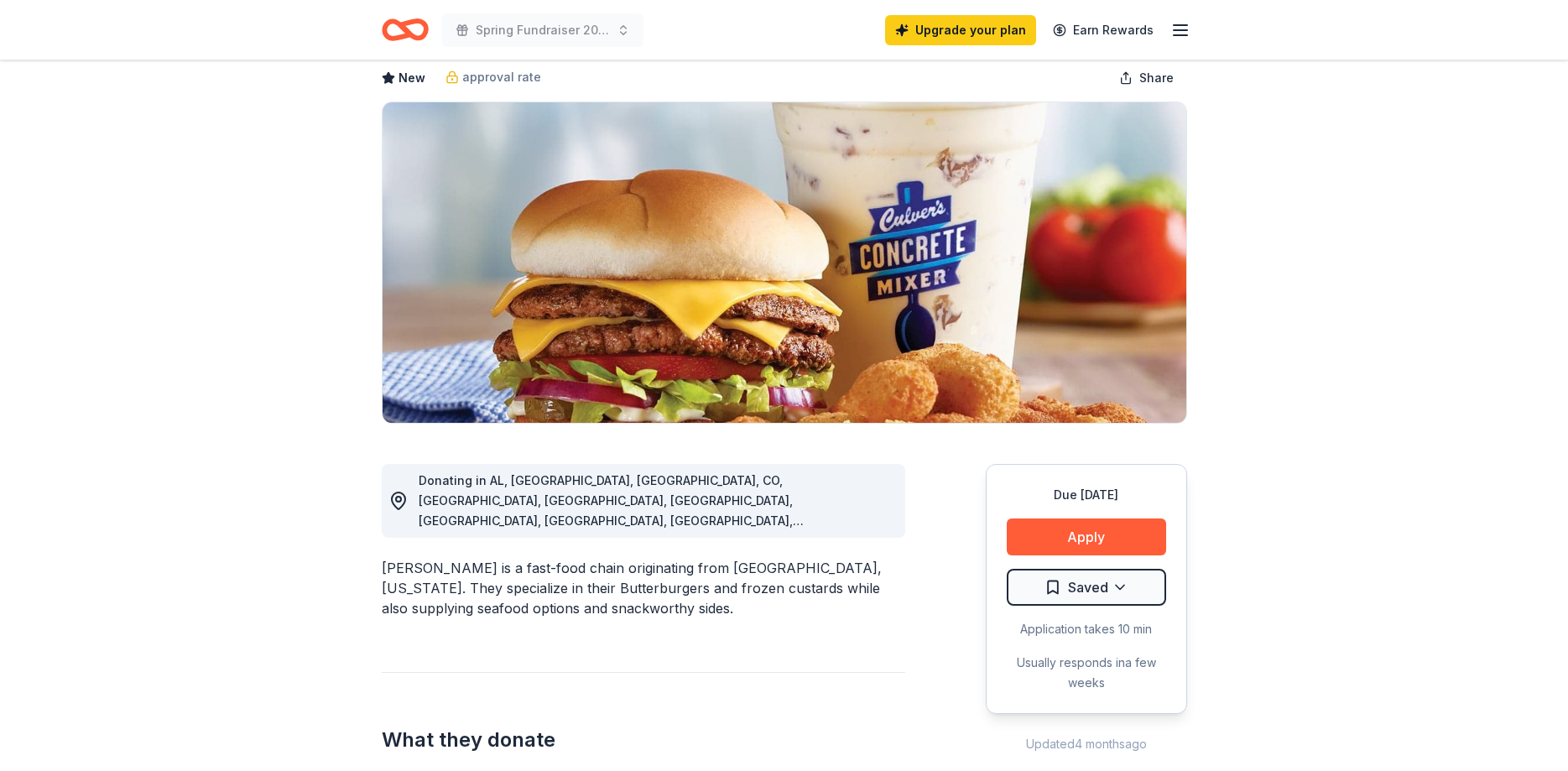
scroll to position [172, 0]
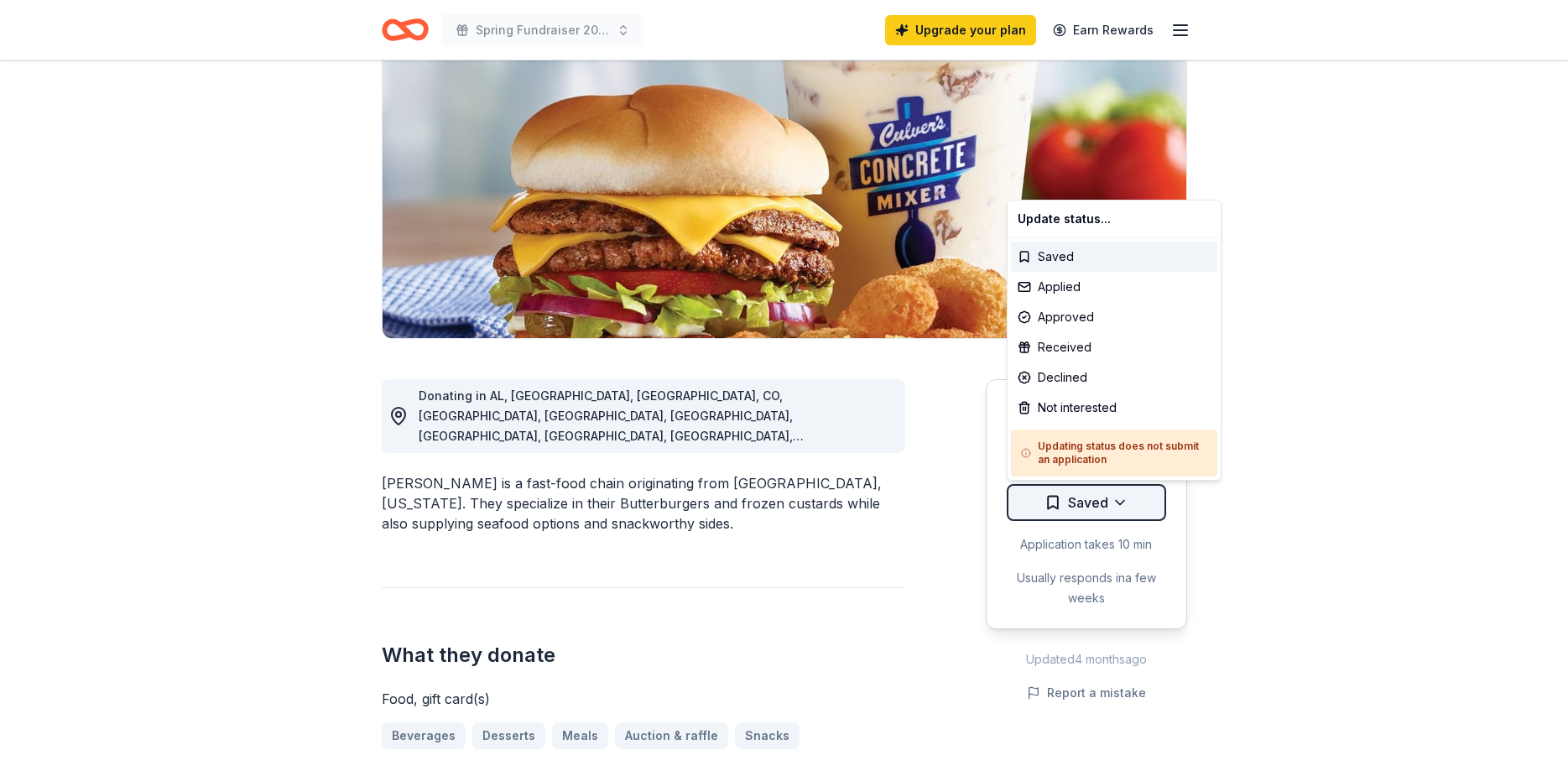
click at [1040, 504] on html "Spring Fundraiser 2026 Upgrade your plan Earn Rewards Due [DATE] Share [PERSON_…" at bounding box center [784, 214] width 1568 height 771
click at [1287, 483] on html "Spring Fundraiser 2026 Upgrade your plan Earn Rewards Due [DATE] Share [PERSON_…" at bounding box center [784, 214] width 1568 height 771
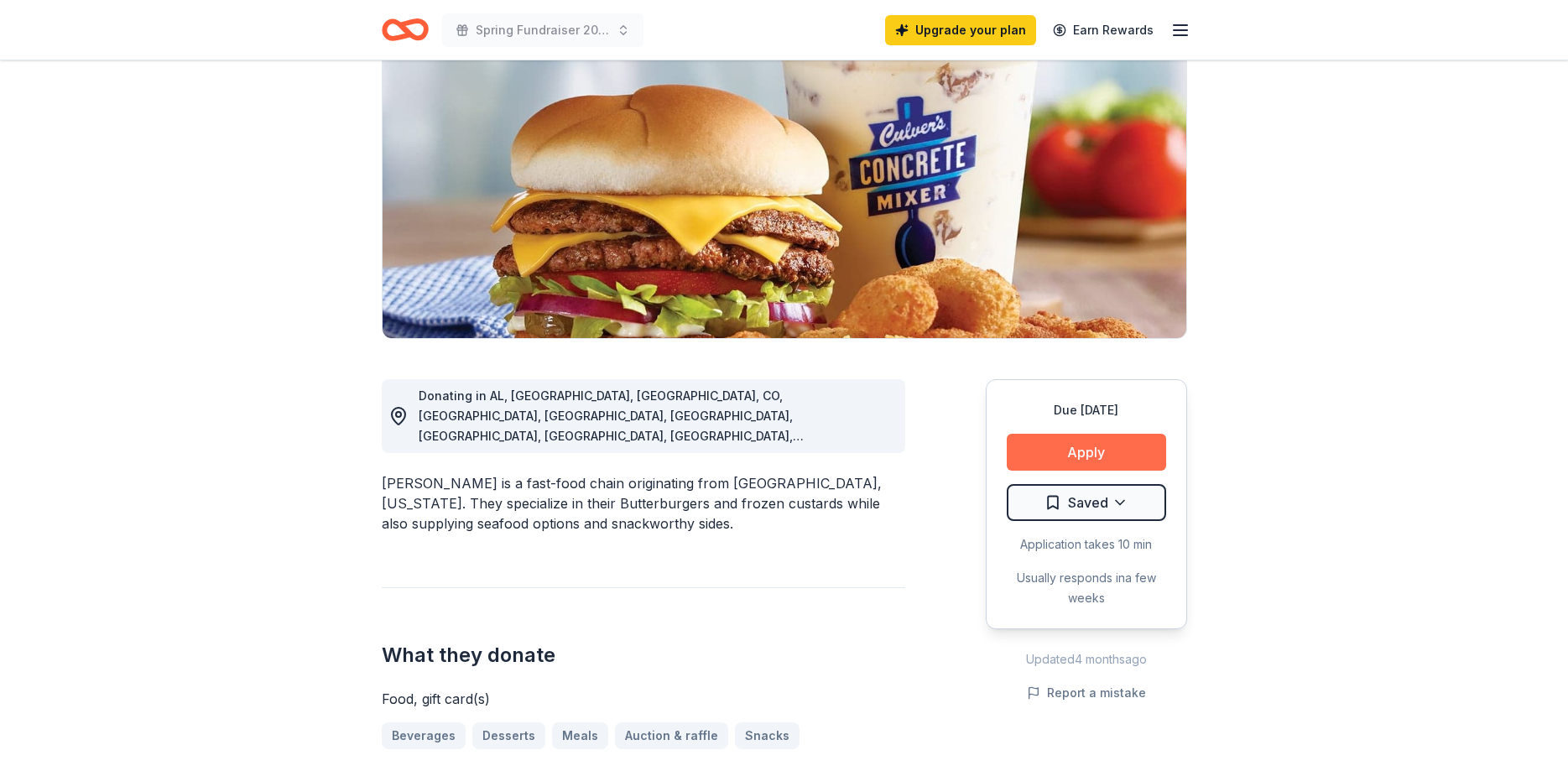
click at [1092, 452] on button "Apply" at bounding box center [1086, 452] width 160 height 36
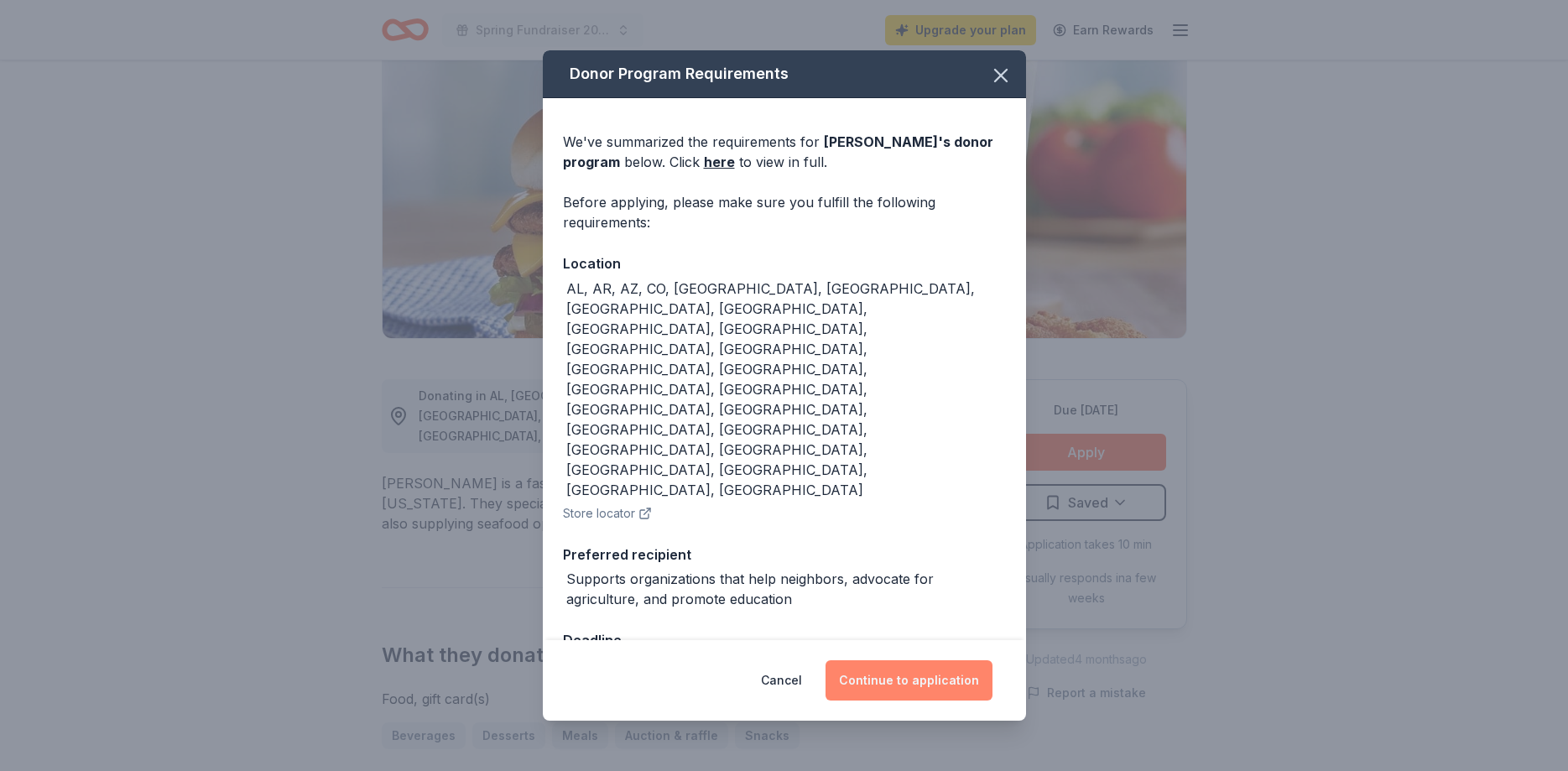
click at [893, 660] on button "Continue to application" at bounding box center [909, 680] width 167 height 40
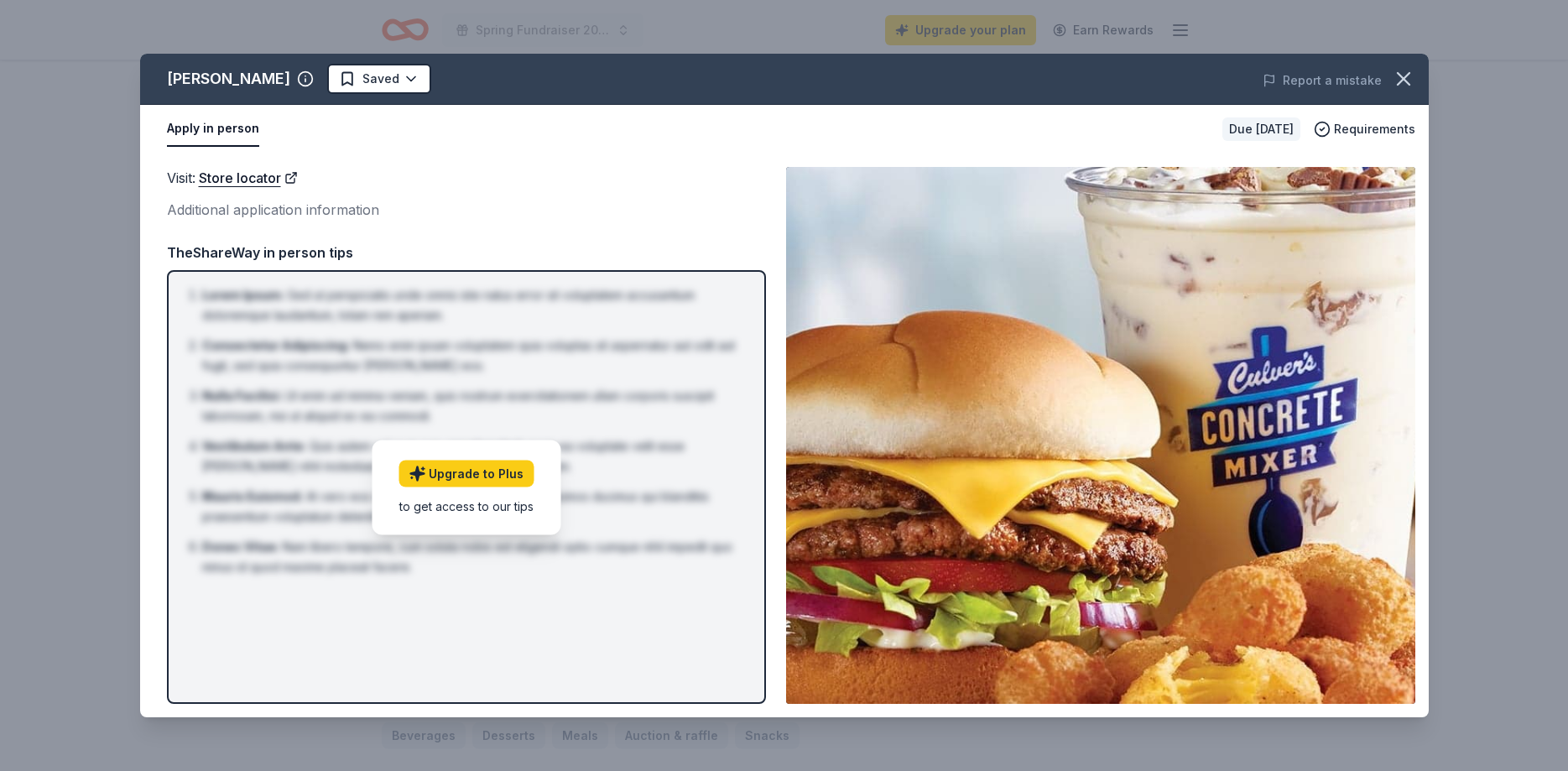
click at [452, 214] on div "Additional application information" at bounding box center [466, 210] width 599 height 22
click at [1402, 76] on icon "button" at bounding box center [1404, 79] width 24 height 24
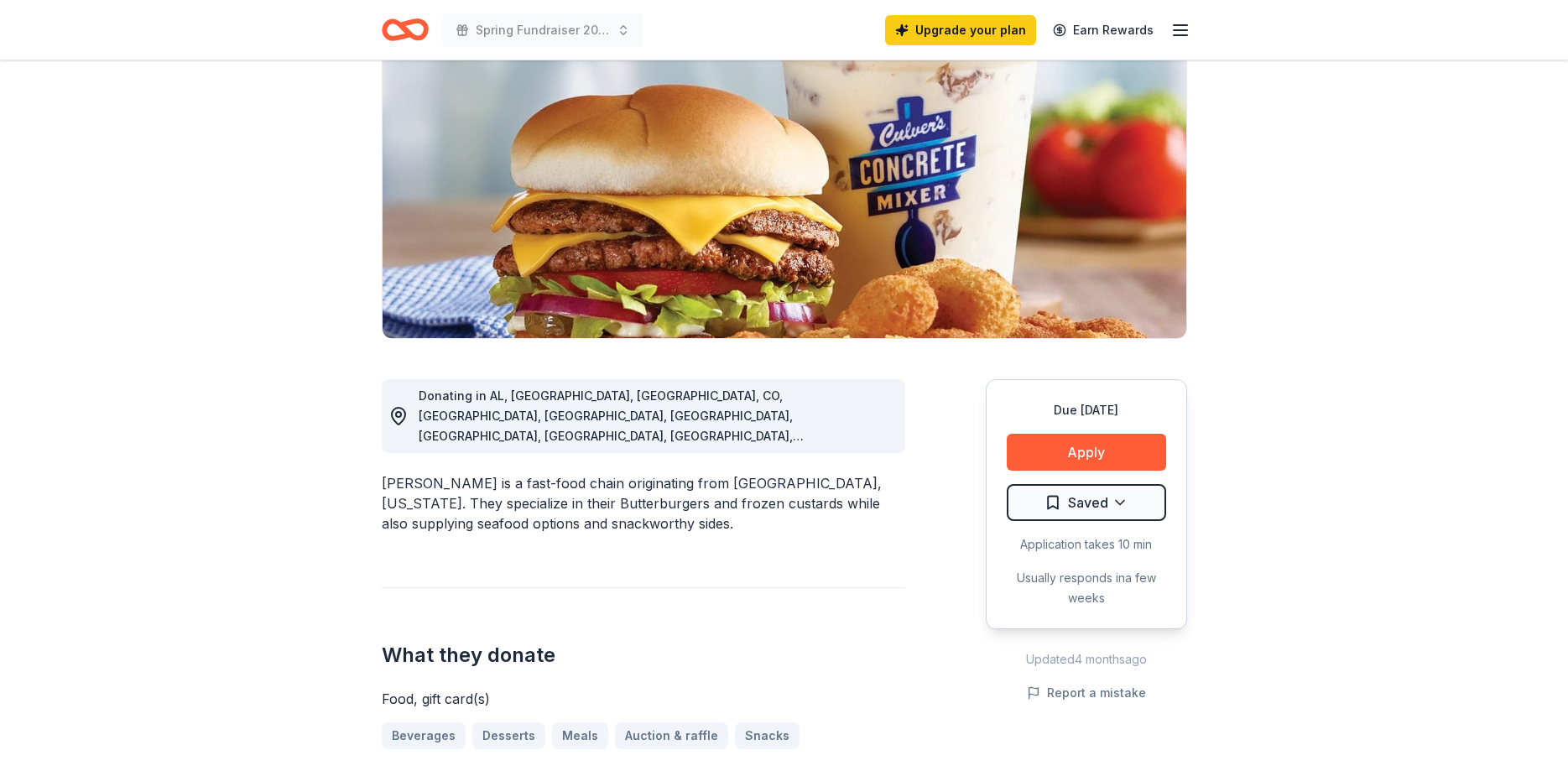
scroll to position [0, 0]
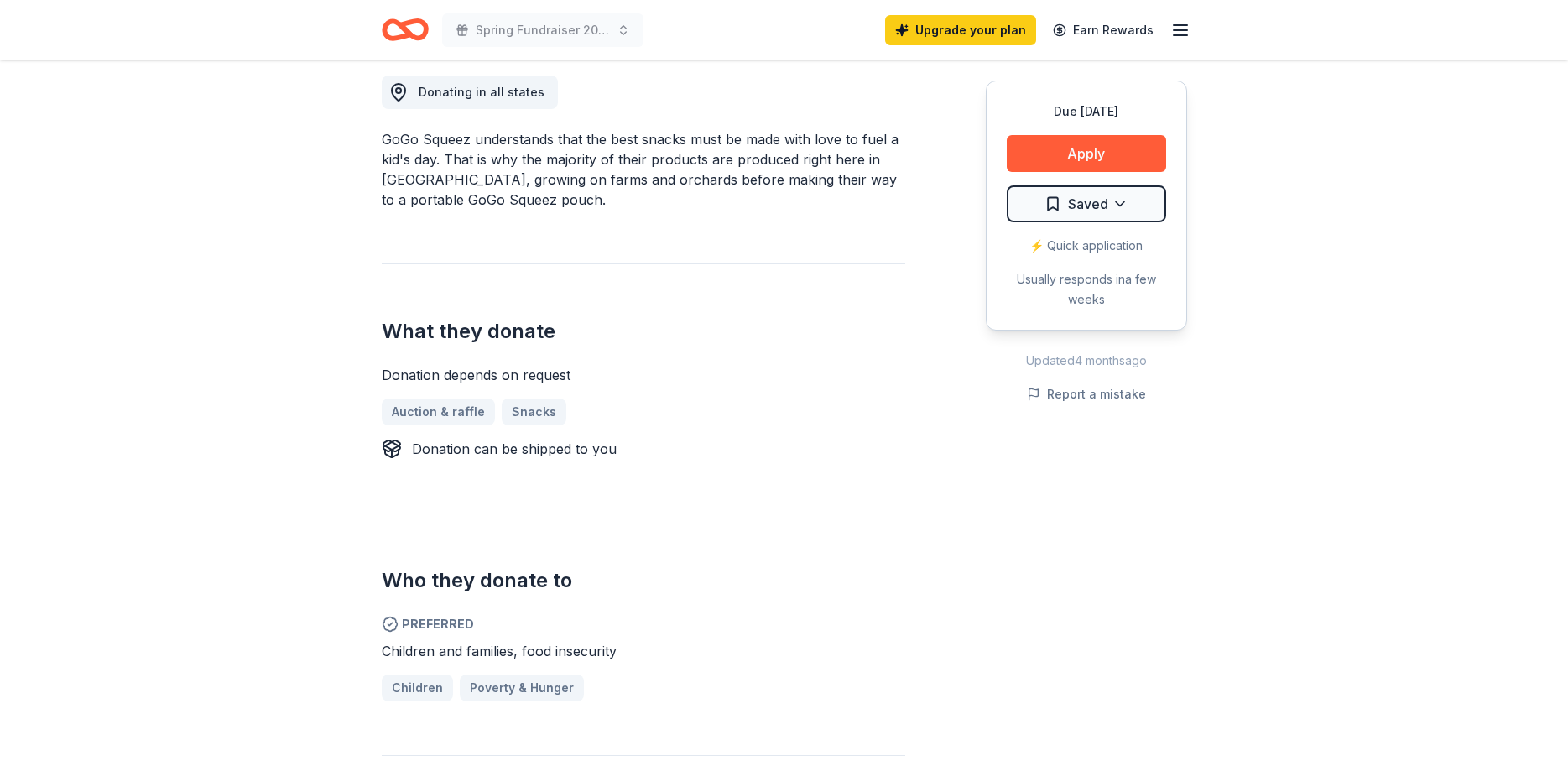
scroll to position [86, 0]
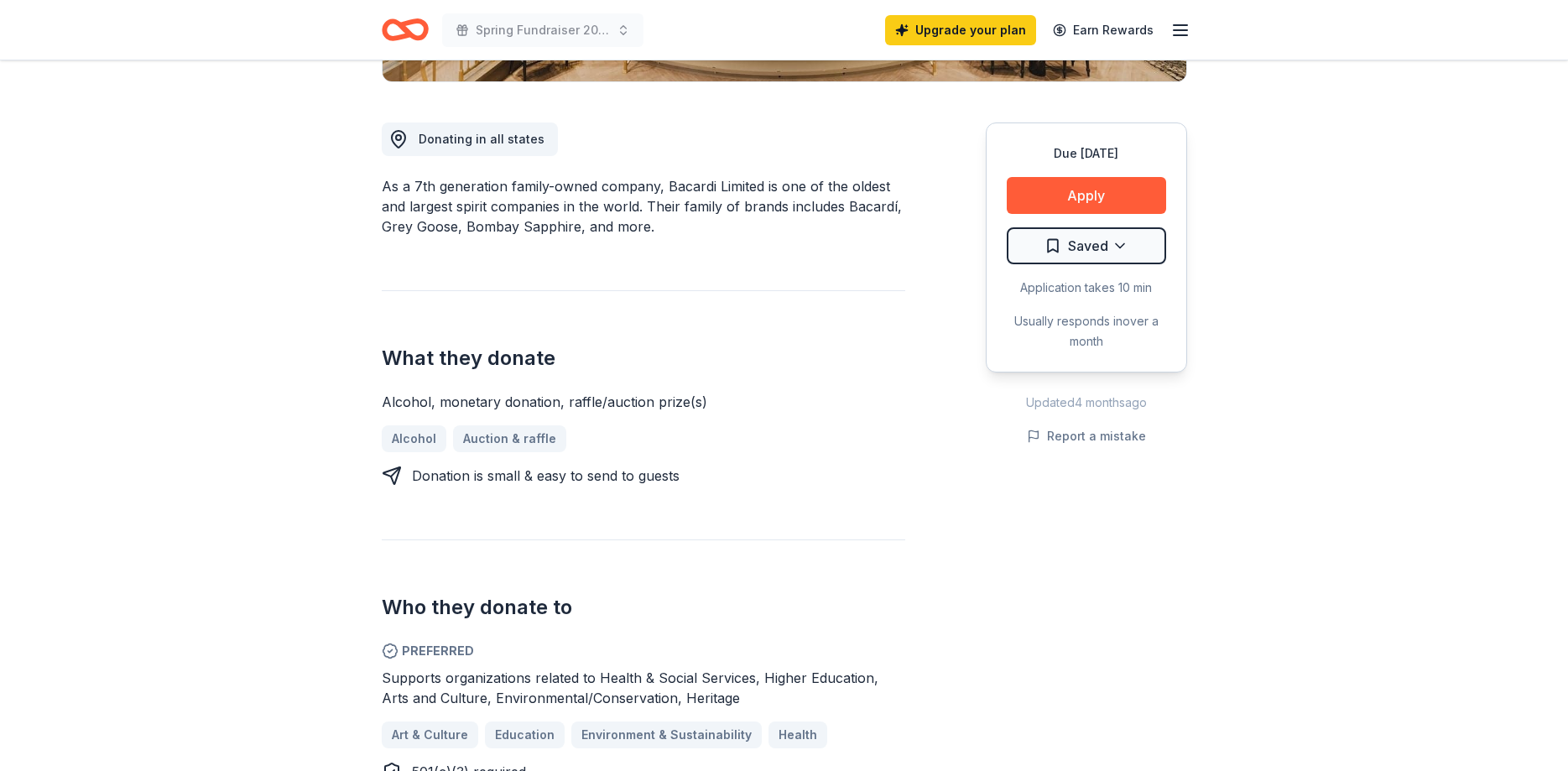
scroll to position [684, 0]
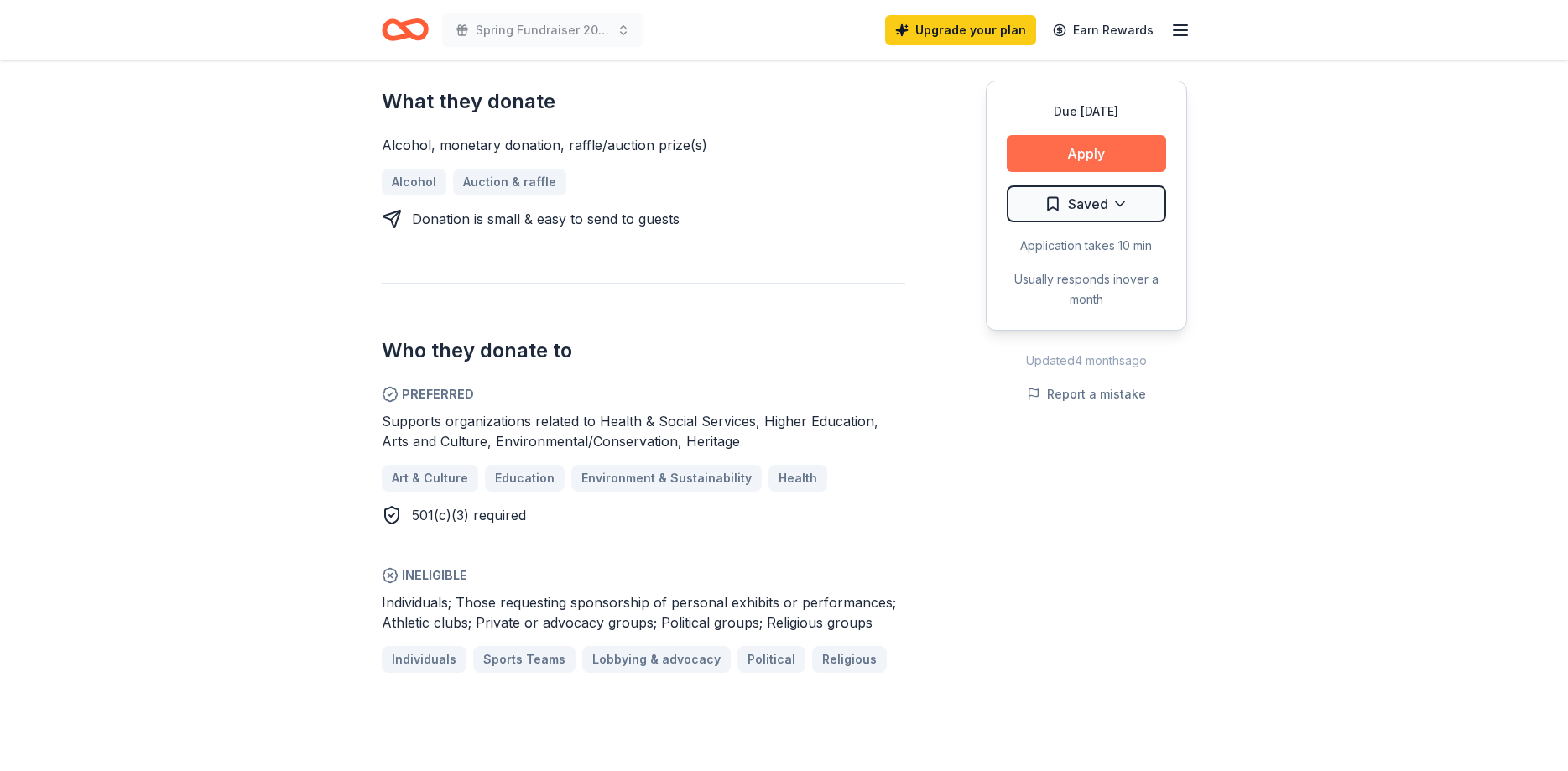
click at [1126, 153] on button "Apply" at bounding box center [1086, 153] width 160 height 36
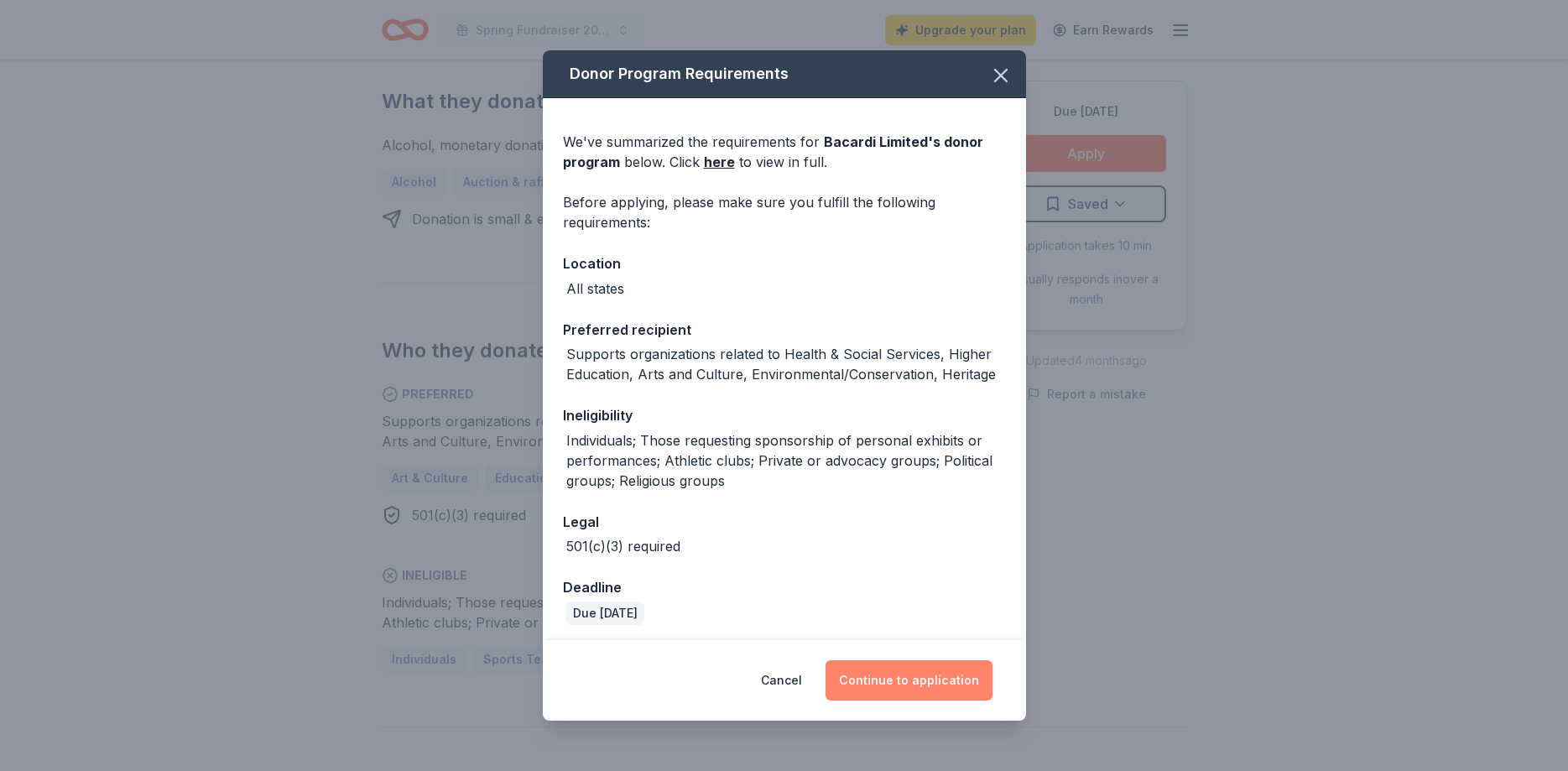
click at [886, 681] on button "Continue to application" at bounding box center [909, 680] width 167 height 40
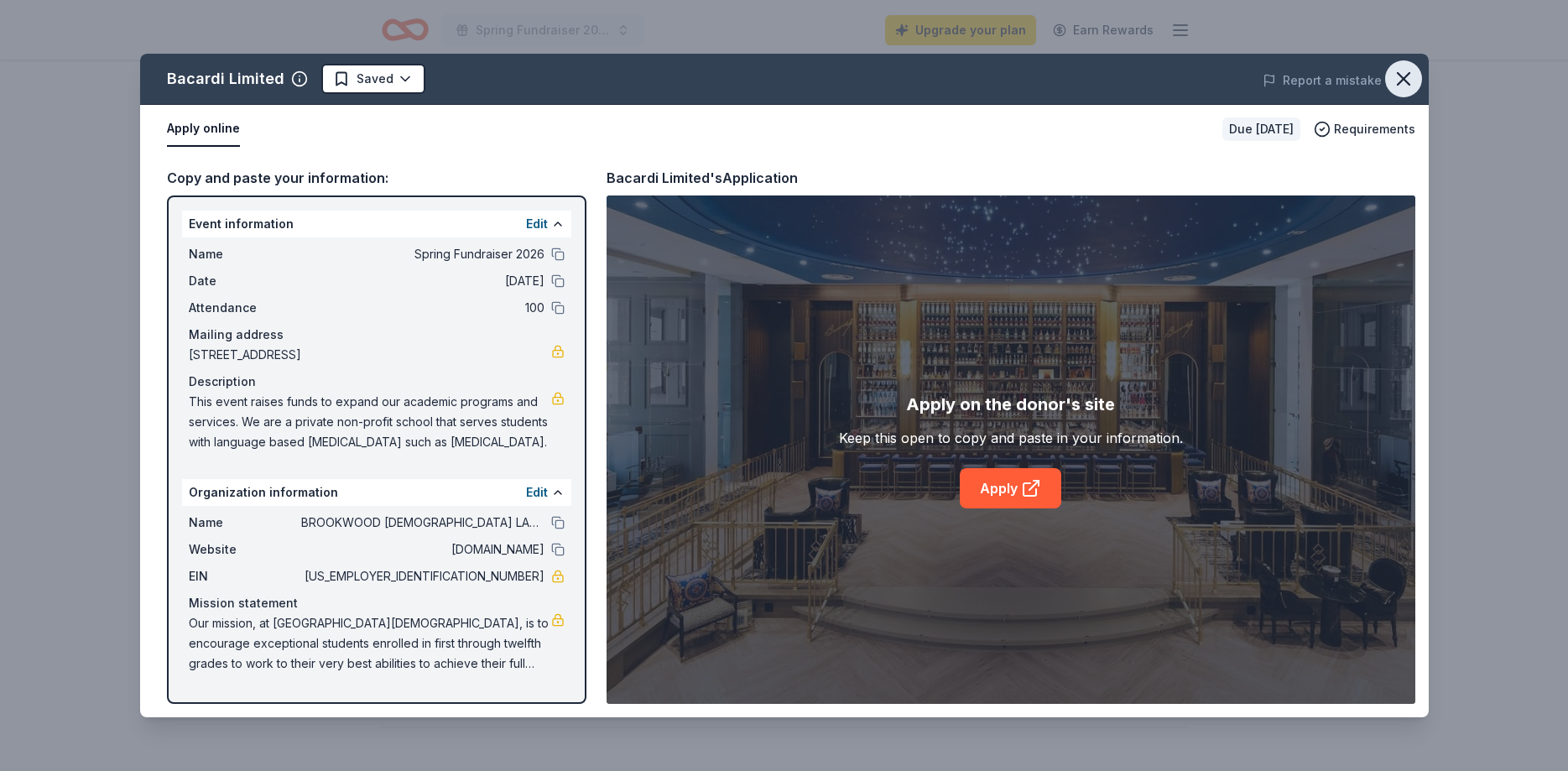
click at [1409, 79] on icon "button" at bounding box center [1404, 79] width 24 height 24
